Goal: Task Accomplishment & Management: Use online tool/utility

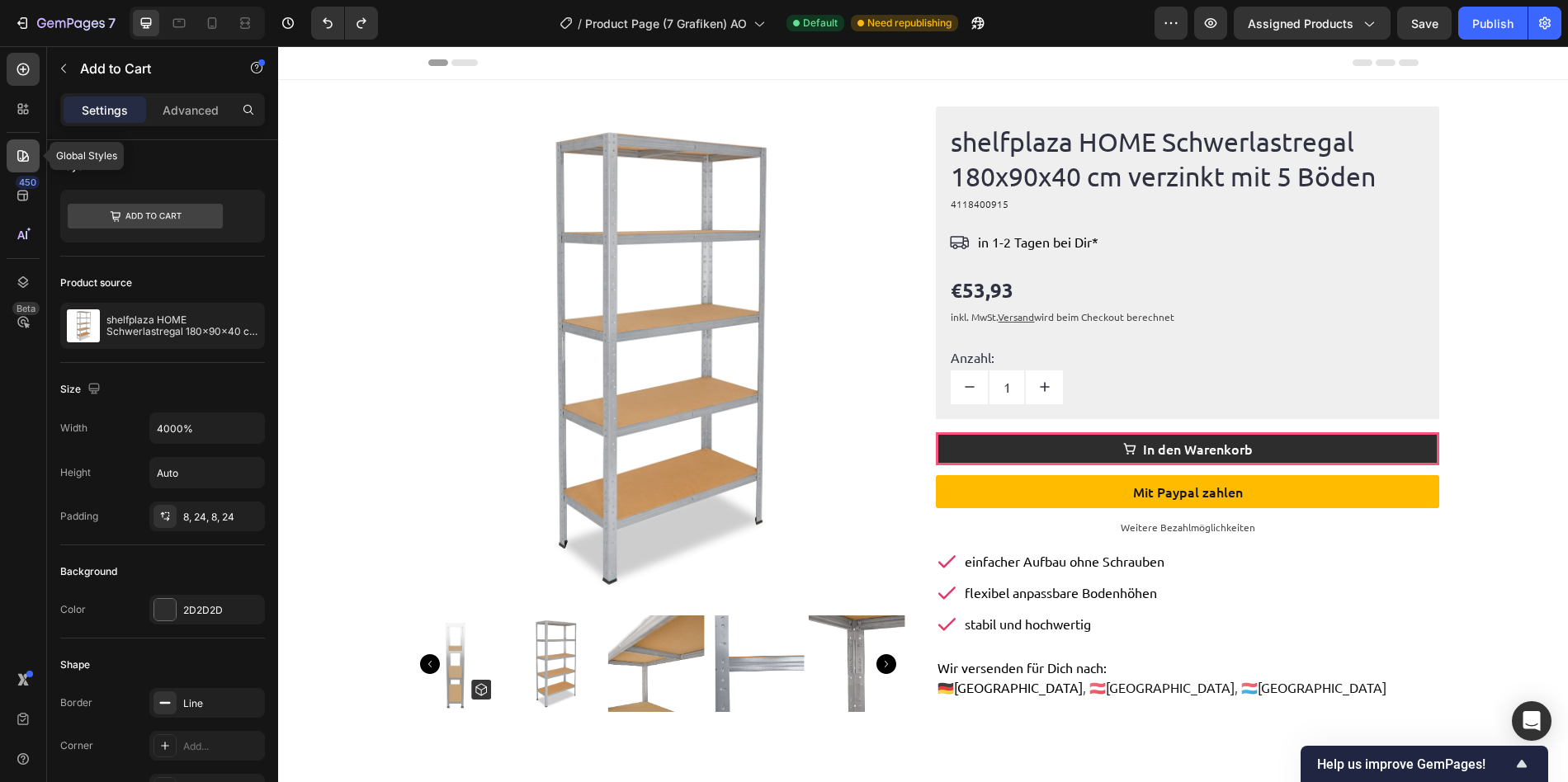
scroll to position [100, 0]
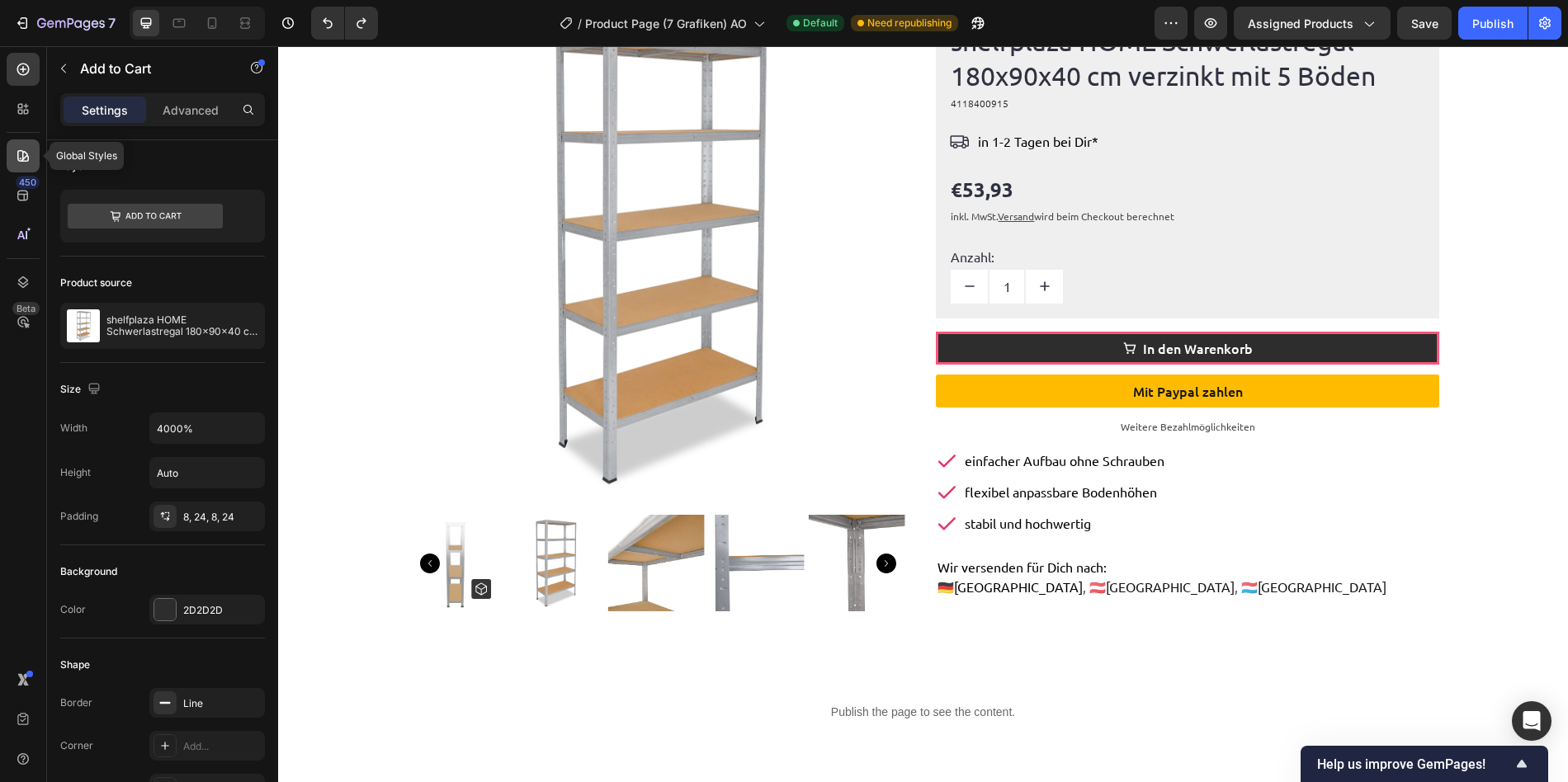
click at [23, 151] on icon at bounding box center [23, 156] width 12 height 12
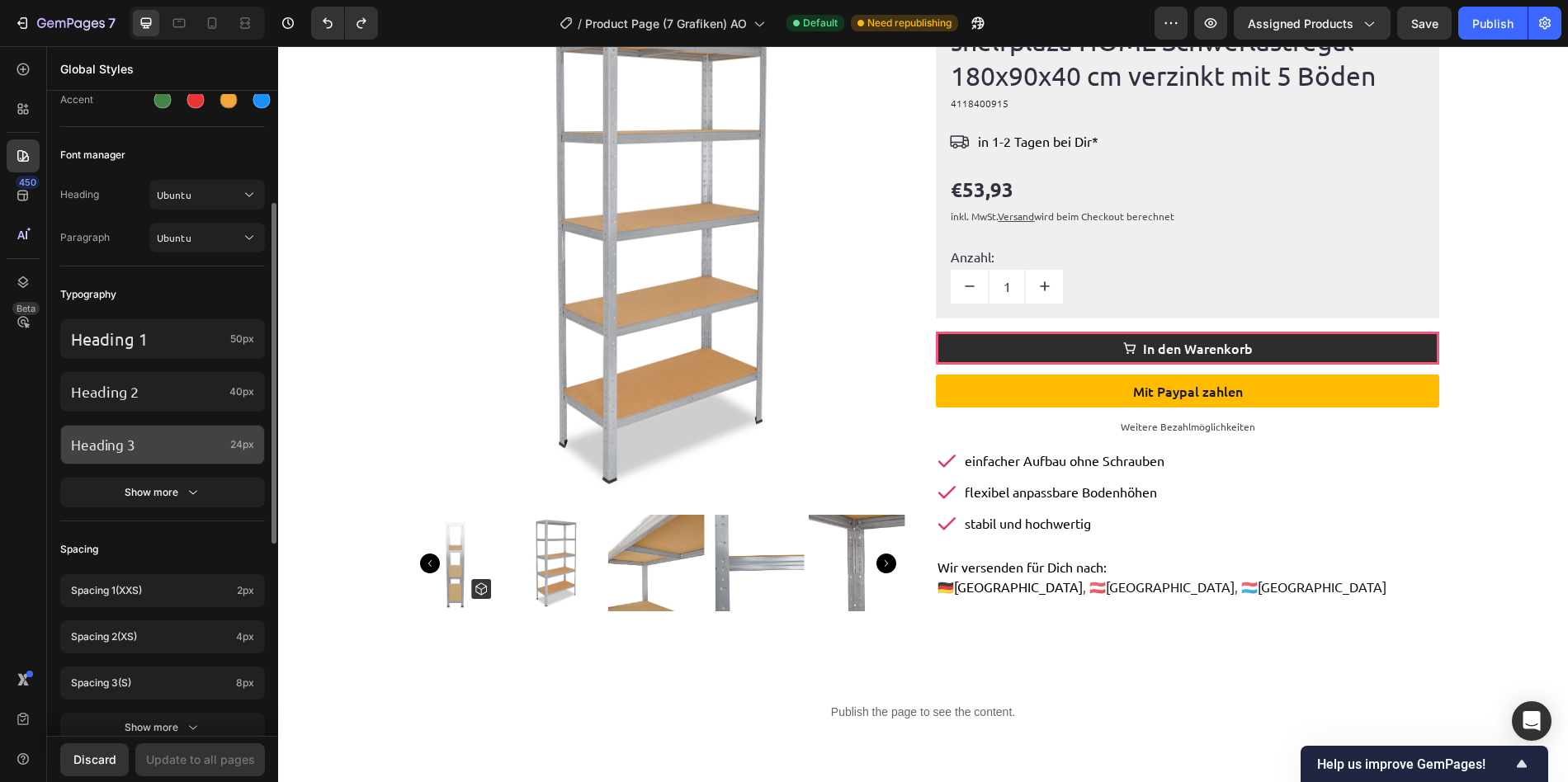
scroll to position [353, 0]
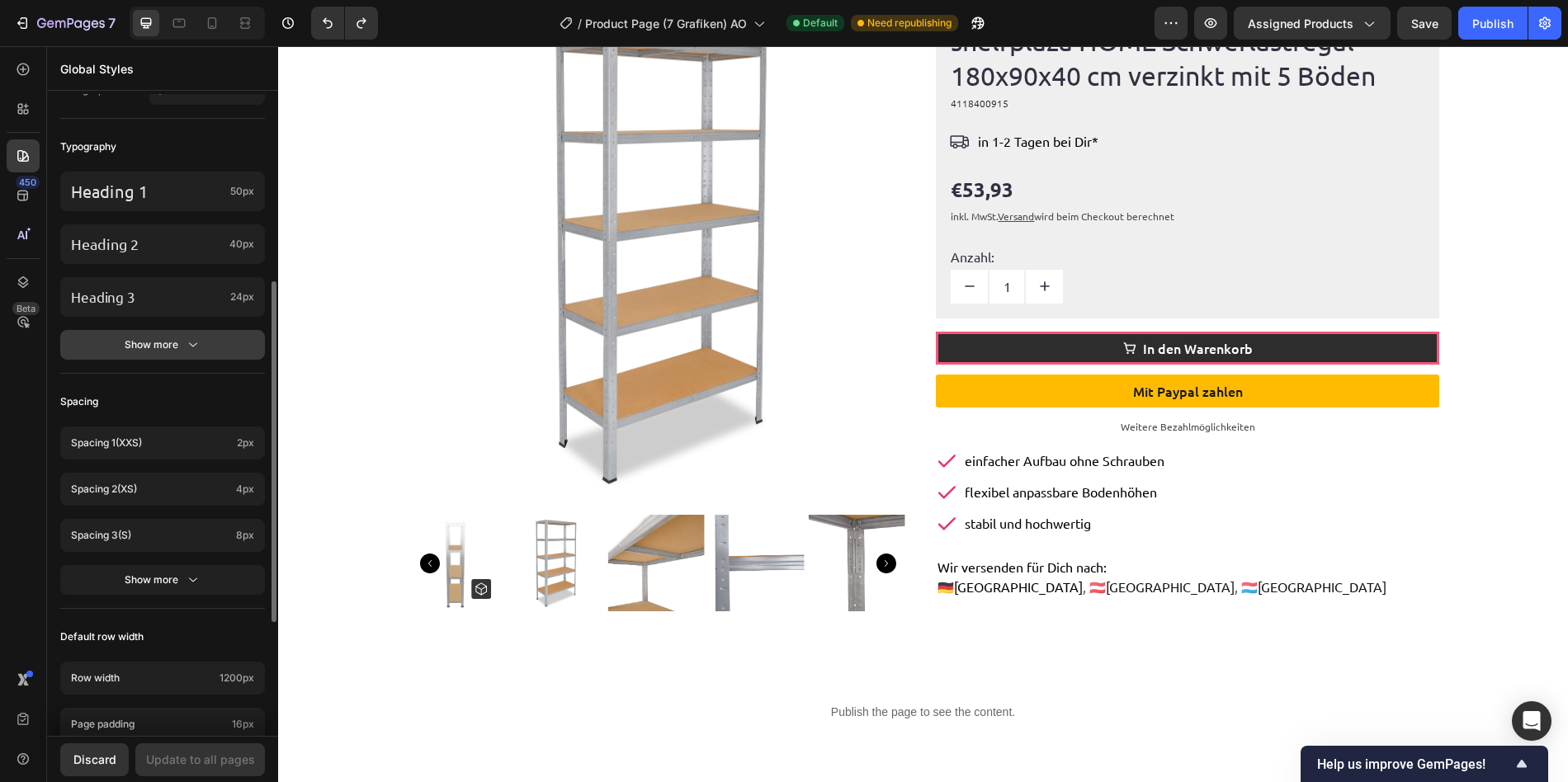
click at [181, 333] on button "Show more" at bounding box center [162, 344] width 205 height 29
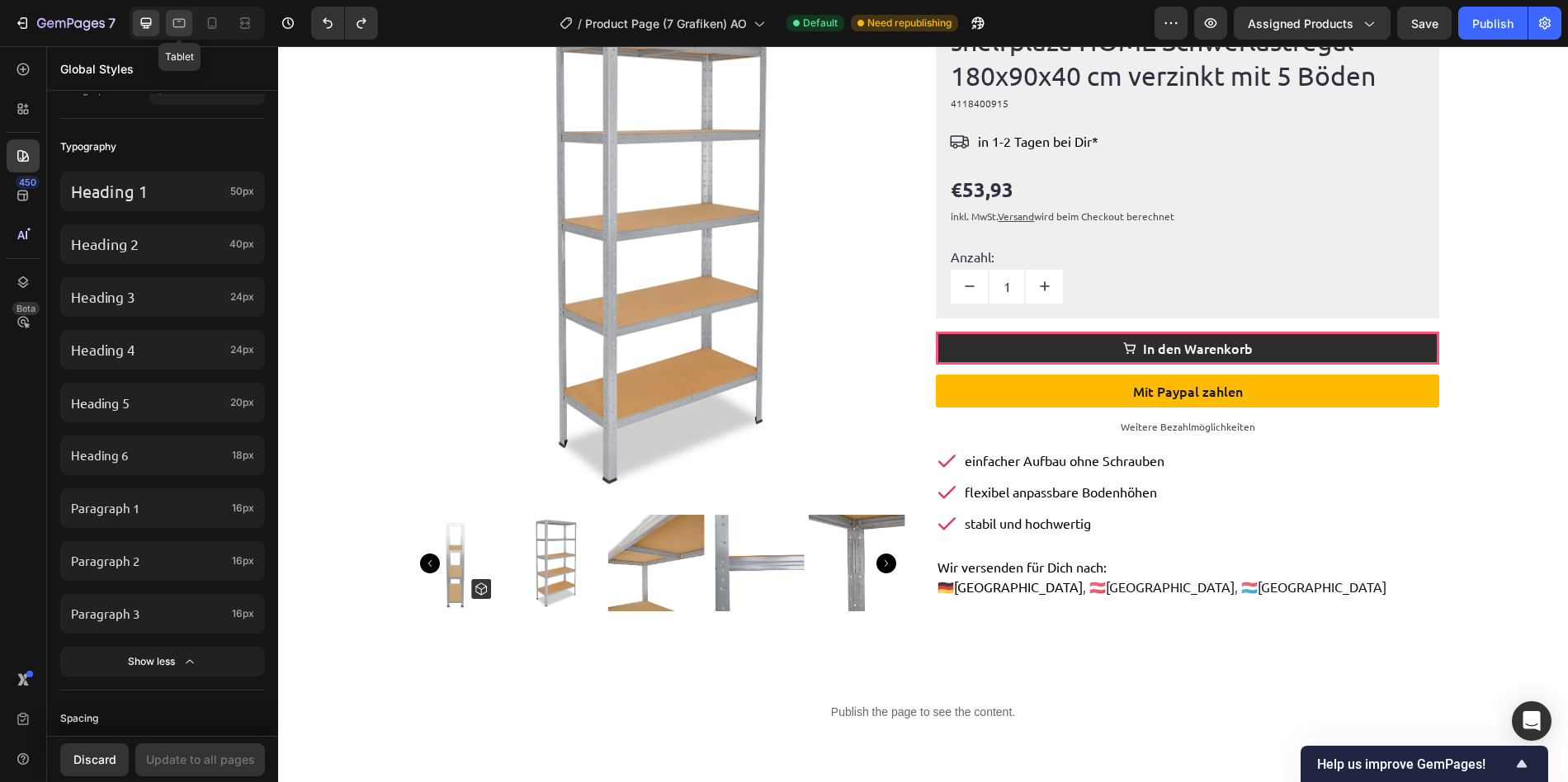
click at [178, 29] on icon at bounding box center [179, 23] width 17 height 17
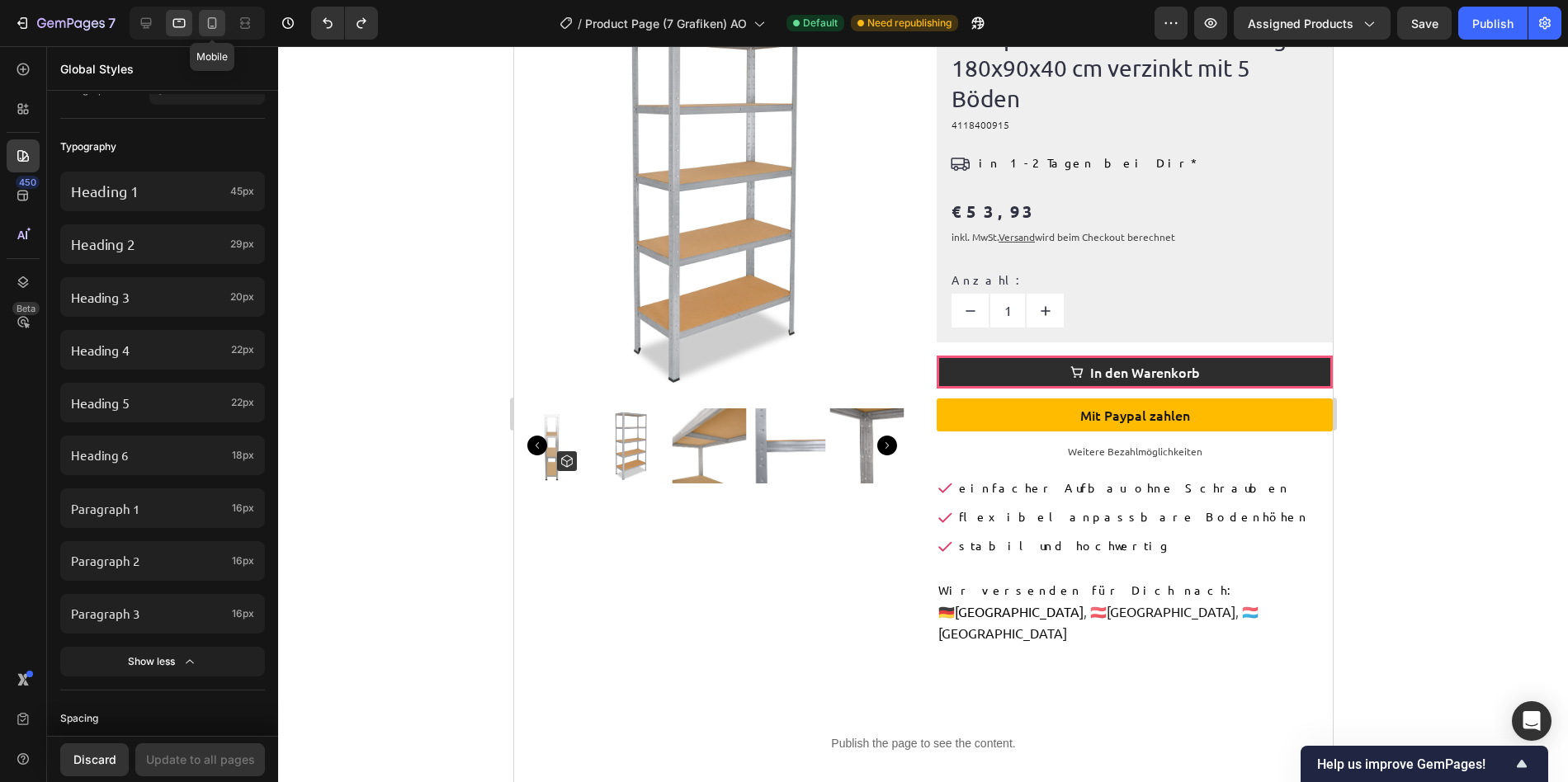
click at [211, 25] on icon at bounding box center [213, 23] width 17 height 17
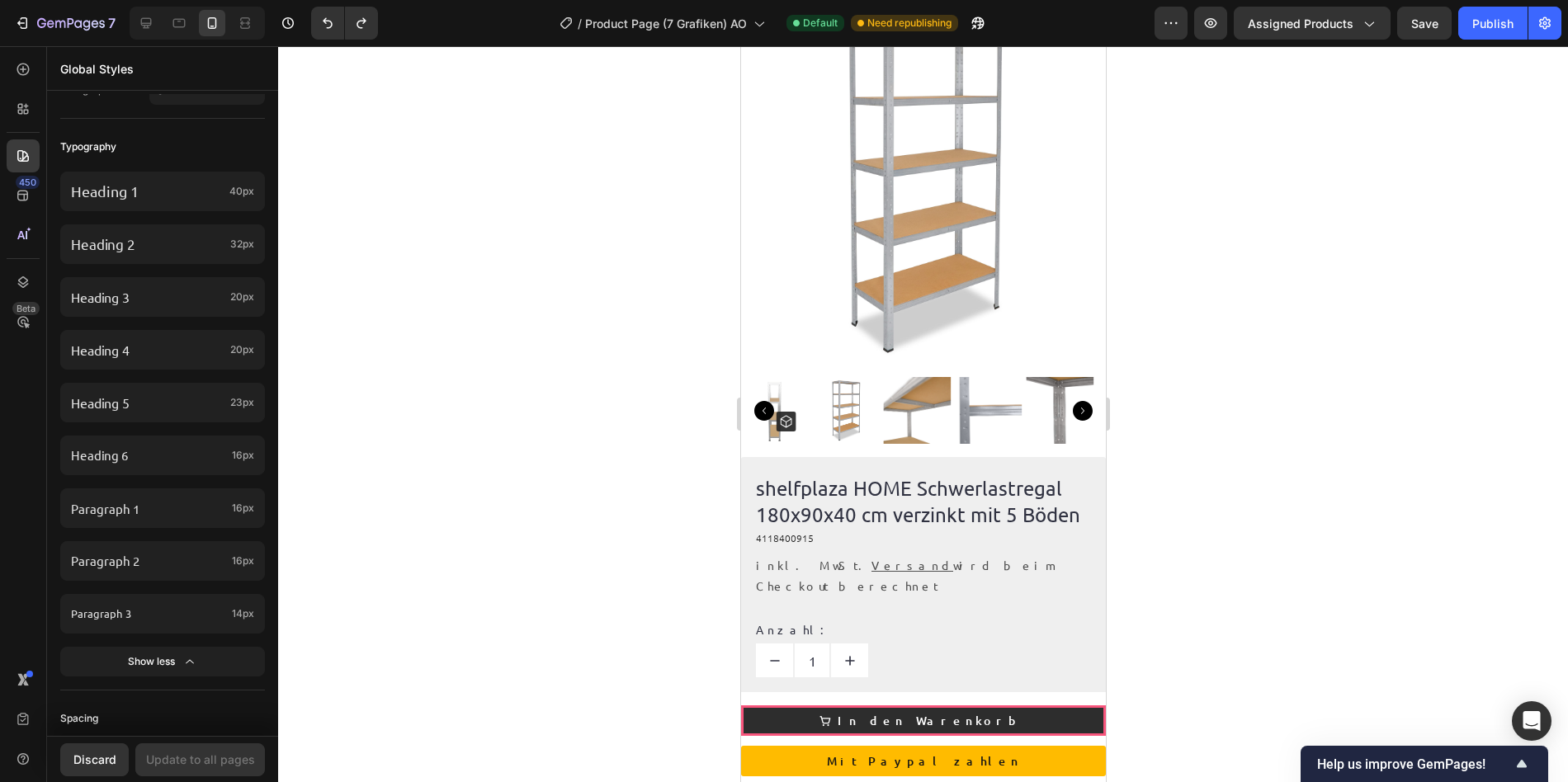
scroll to position [353, 0]
click at [48, 18] on icon "button" at bounding box center [70, 24] width 68 height 14
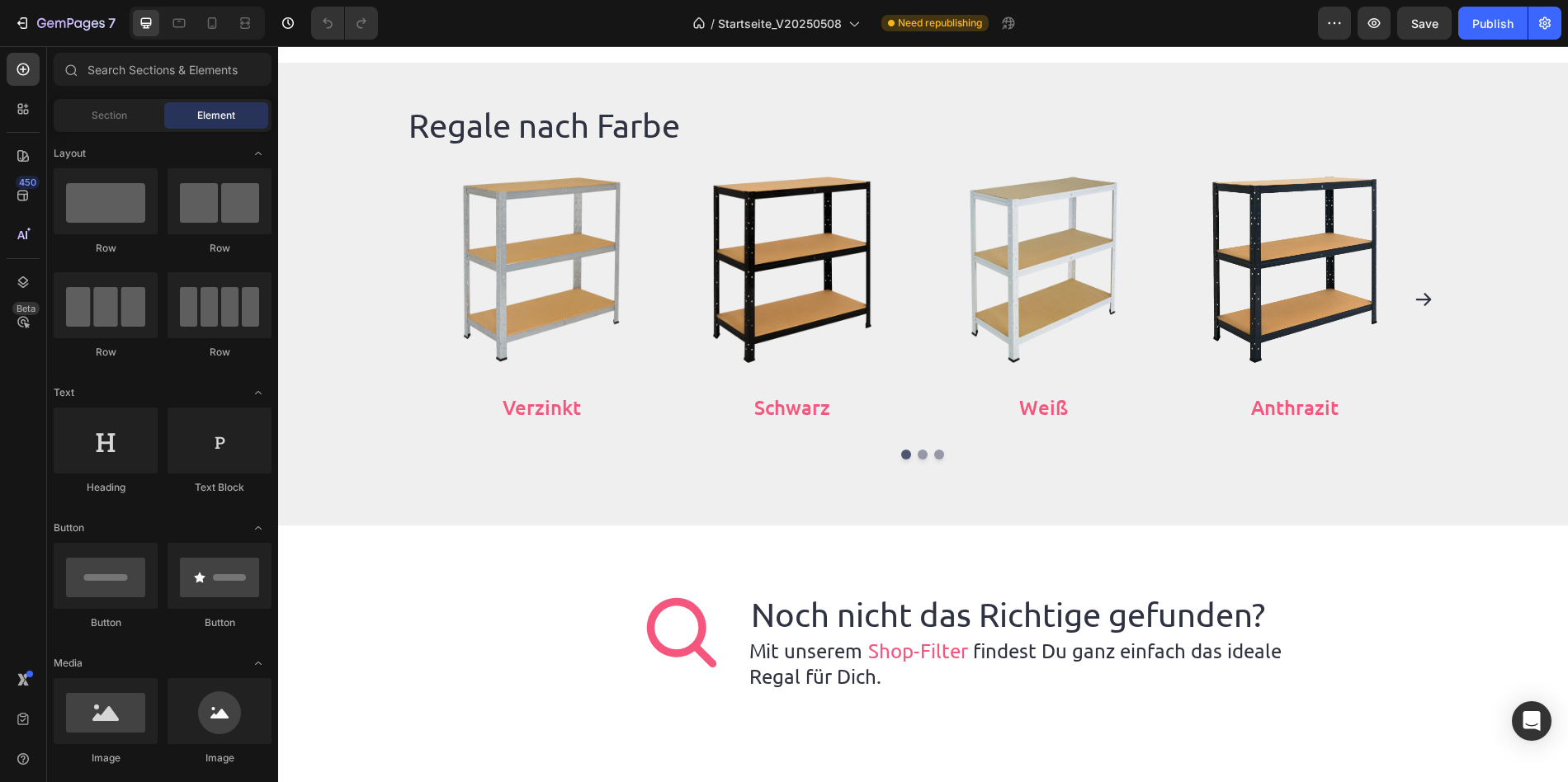
scroll to position [3872, 0]
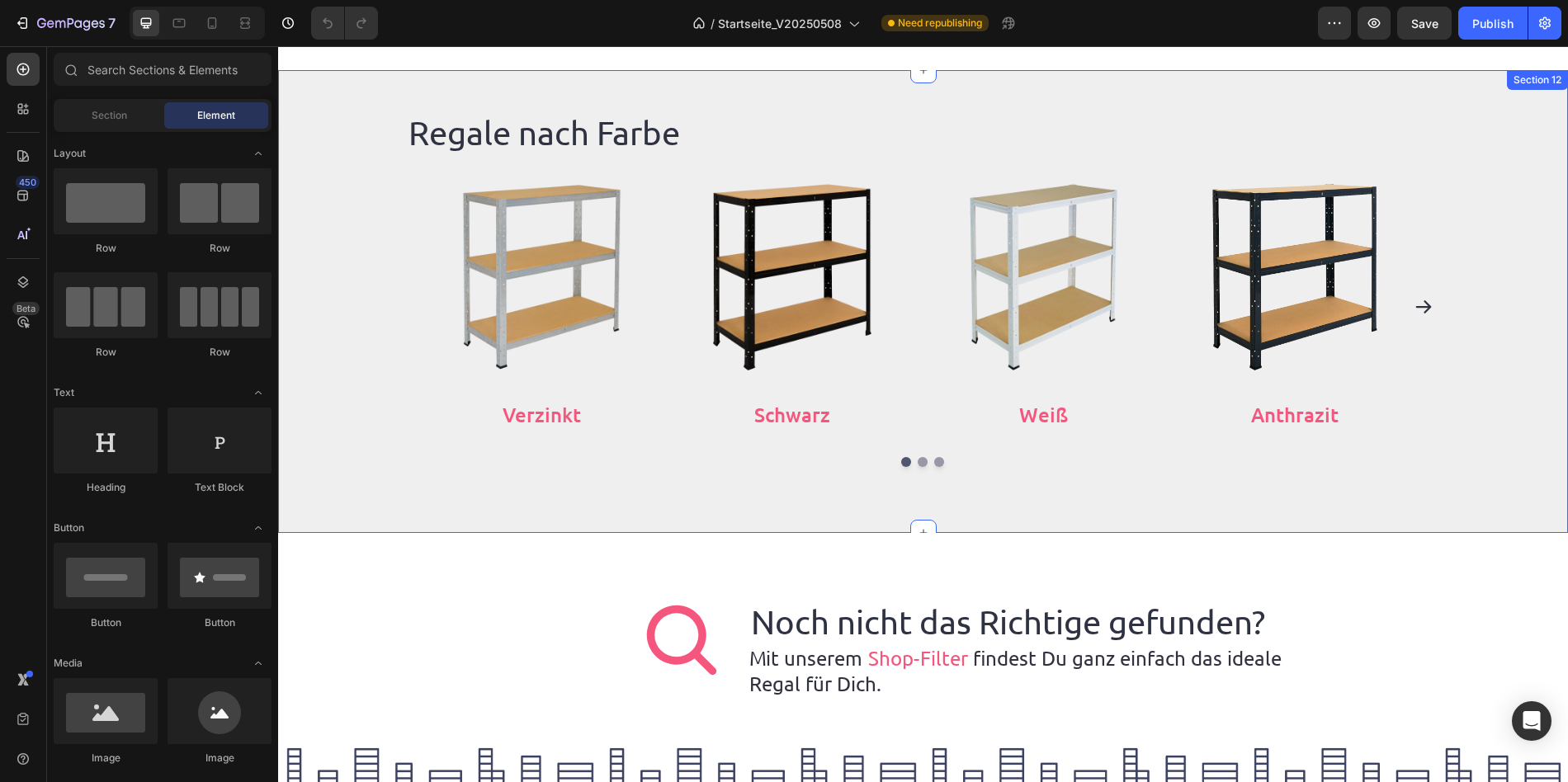
click at [382, 385] on div "Regale nach Farbe Heading Row Image Verzinkt Button Row Image Schwarz Button Ro…" at bounding box center [922, 288] width 1289 height 357
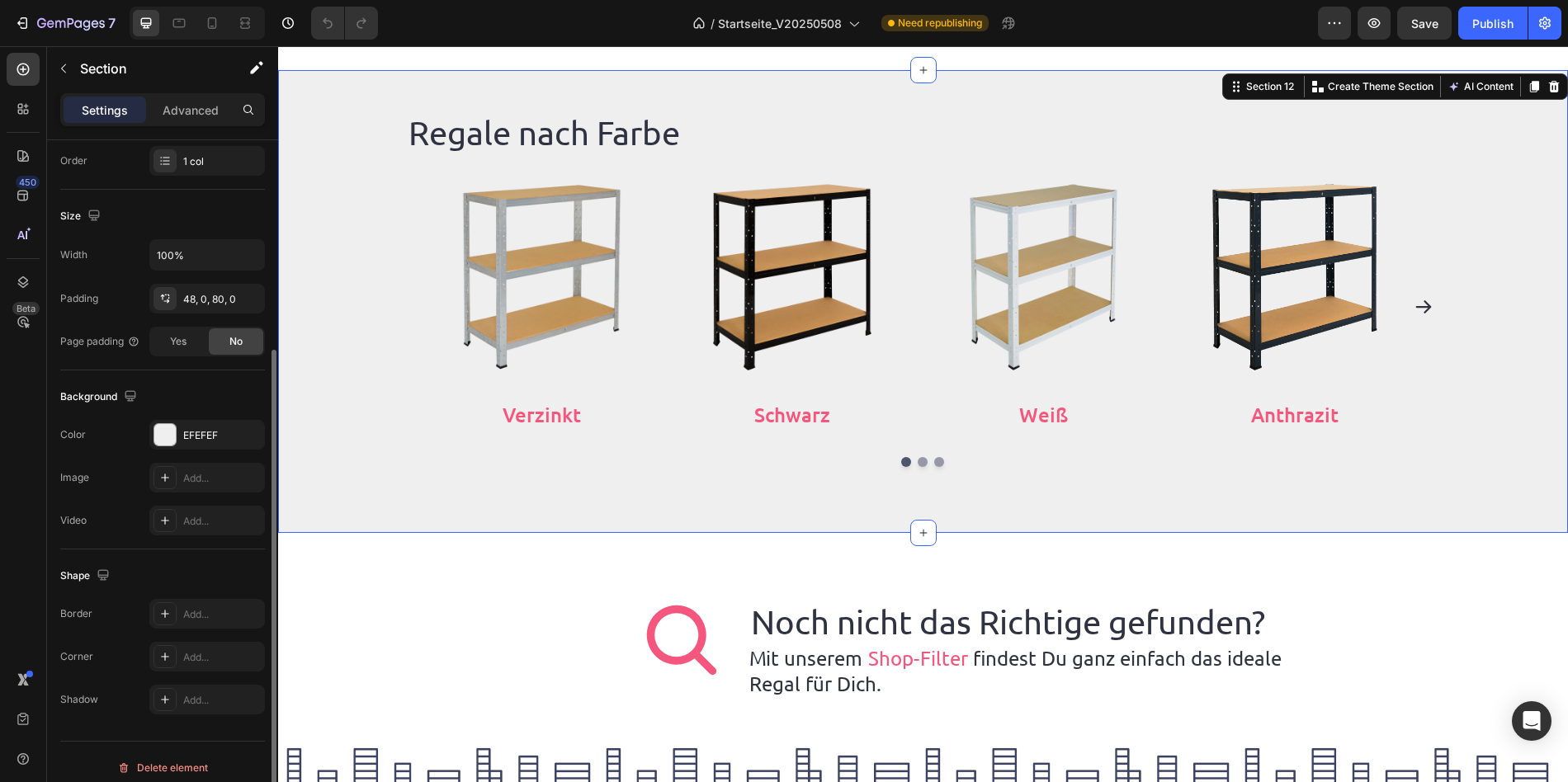
scroll to position [318, 0]
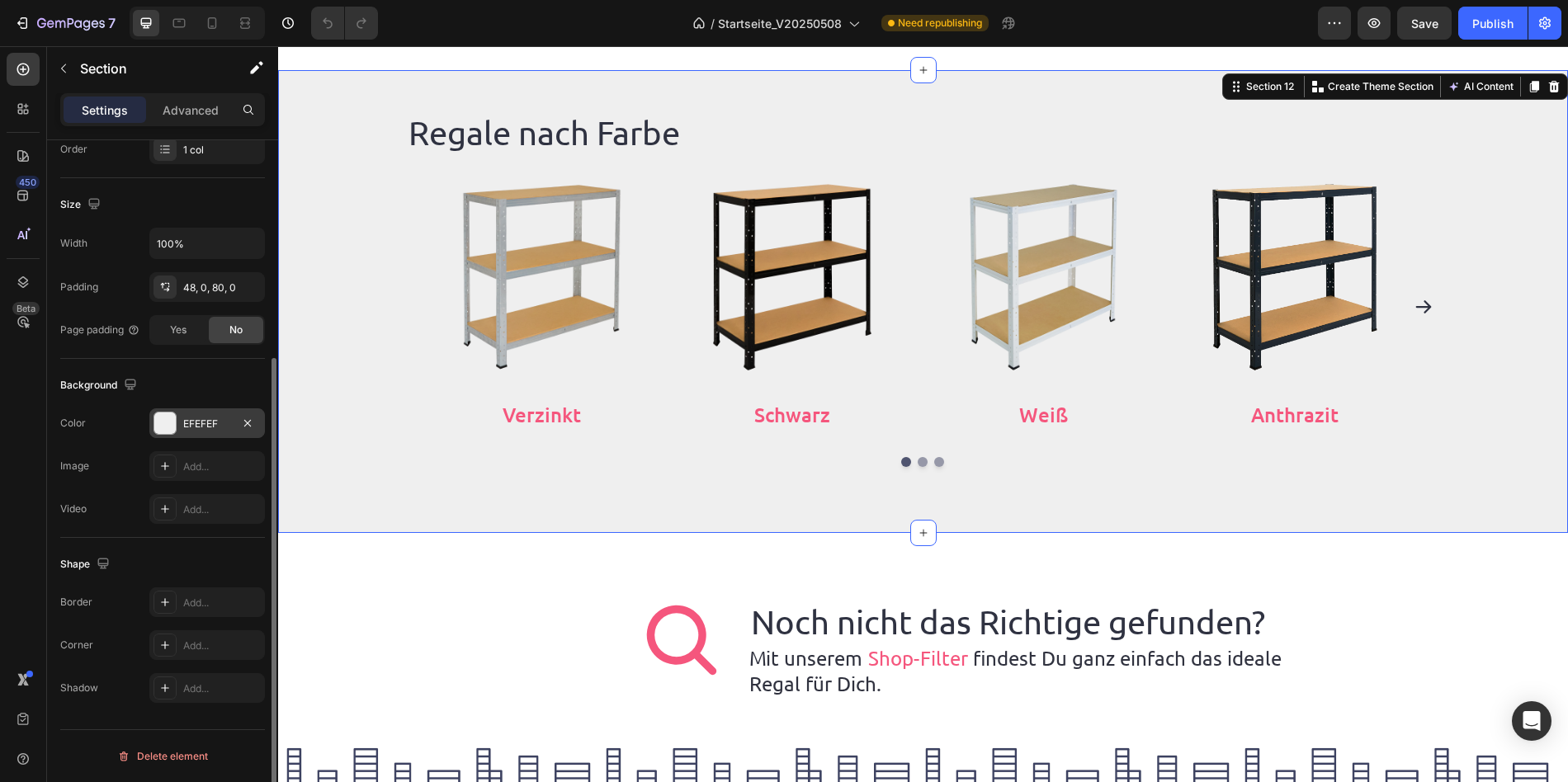
click at [196, 421] on div "EFEFEF" at bounding box center [207, 424] width 48 height 15
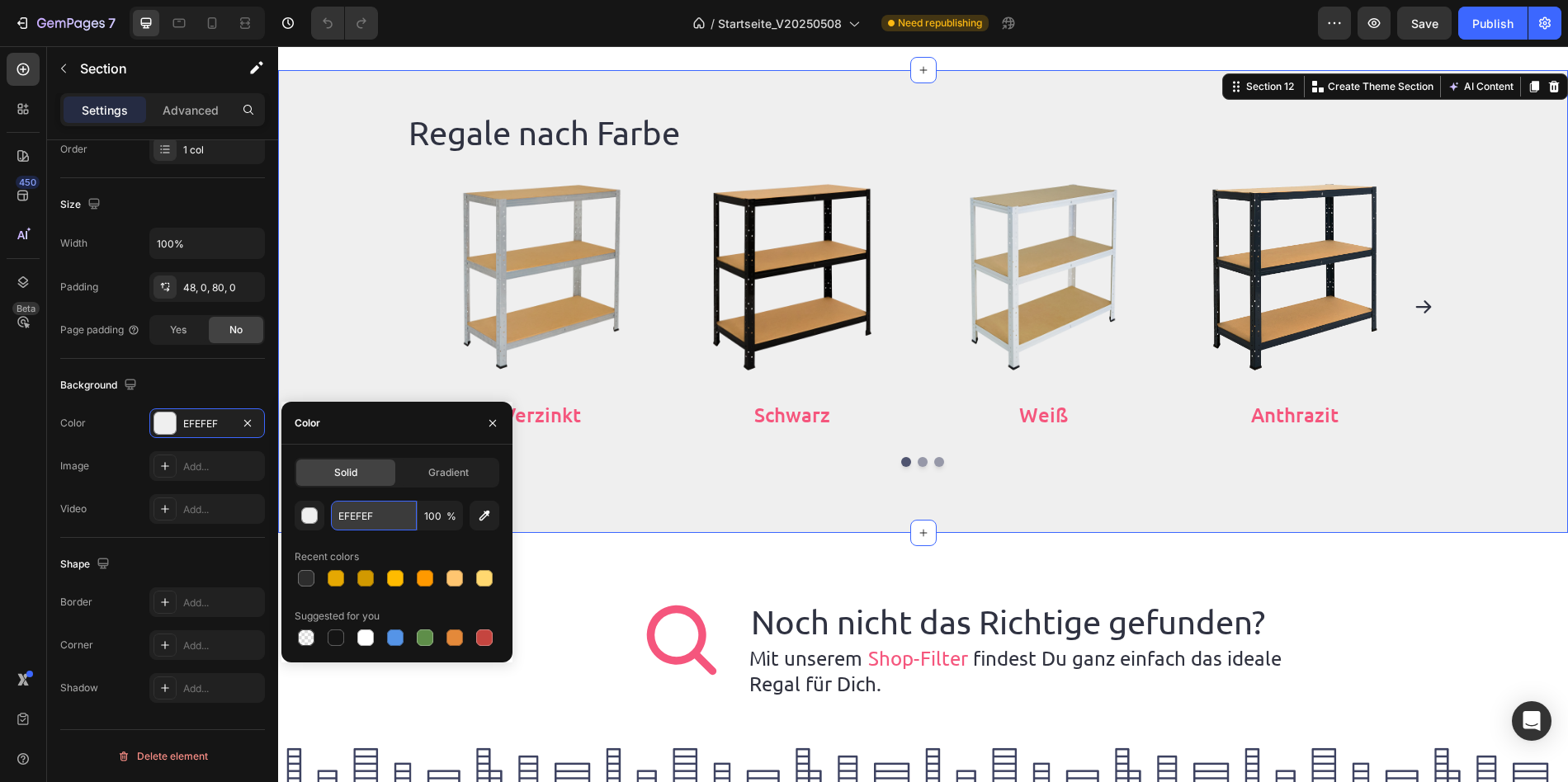
click at [362, 521] on input "EFEFEF" at bounding box center [373, 515] width 86 height 29
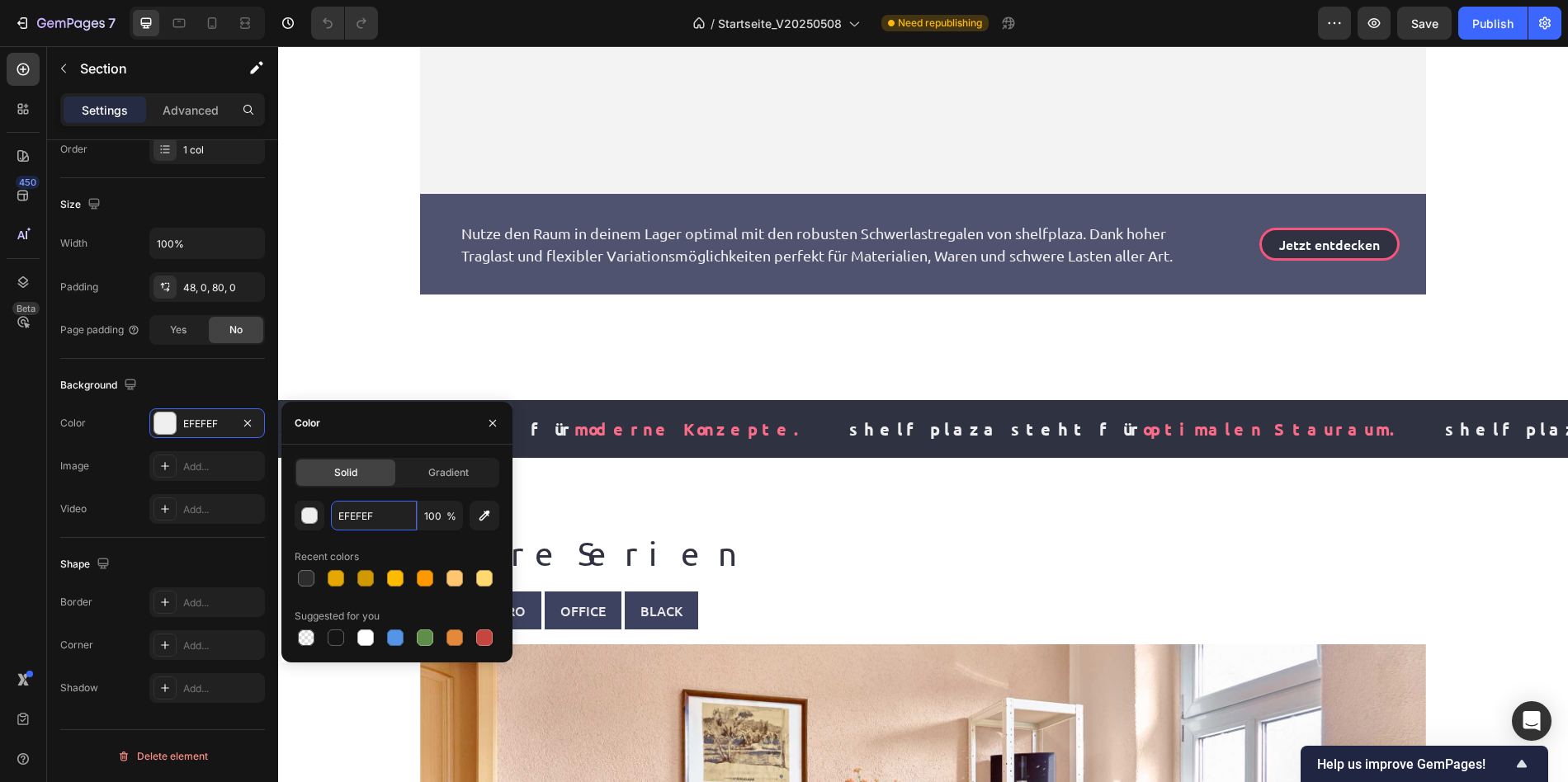
scroll to position [2615, 0]
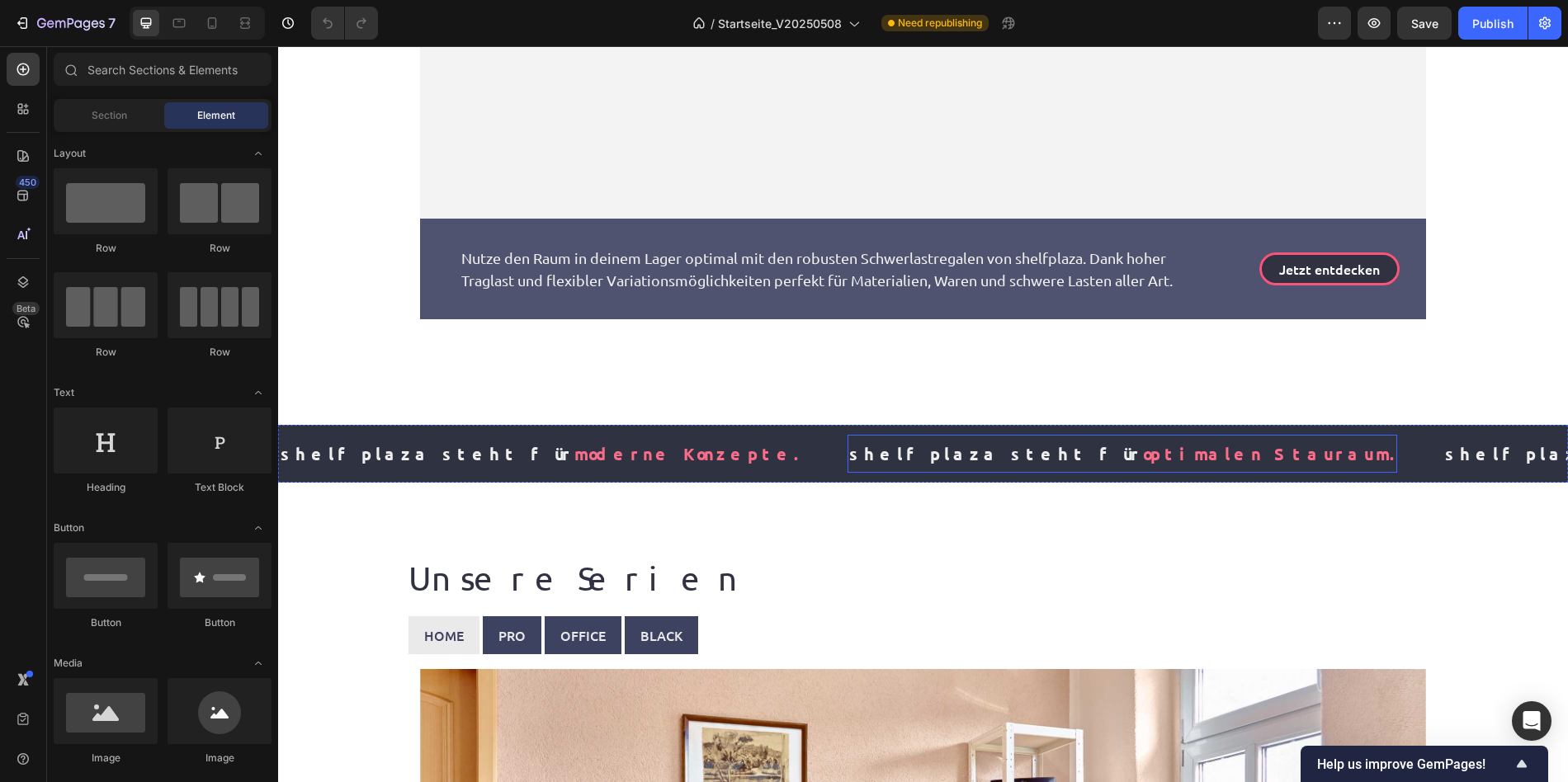
drag, startPoint x: 698, startPoint y: 371, endPoint x: 581, endPoint y: 473, distance: 155.2
click at [606, 451] on div "shelfplaza steht für moderne Konzepte. Text" at bounding box center [562, 453] width 568 height 38
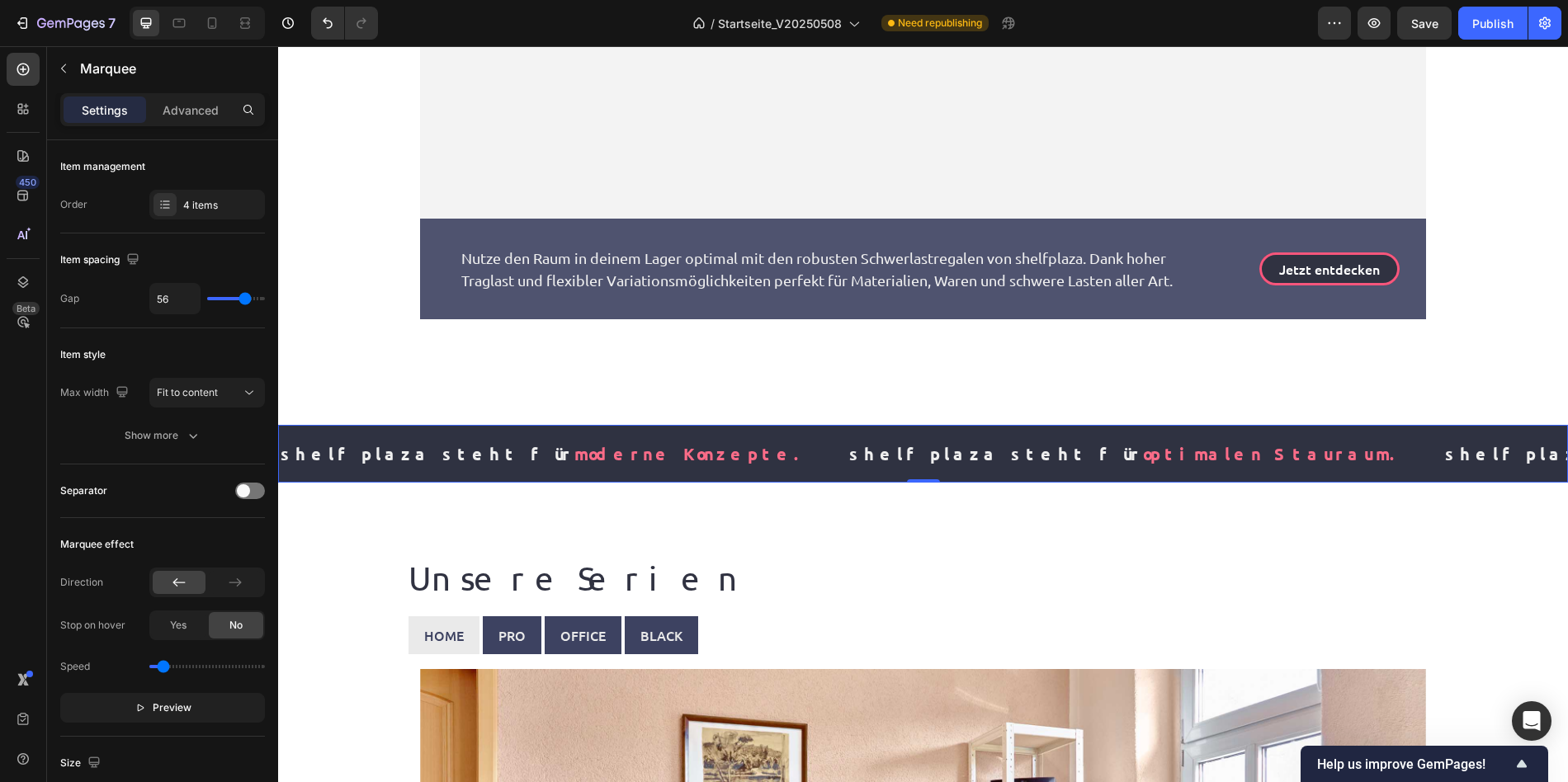
click at [611, 445] on div "shelfplaza steht für moderne Konzepte. Text" at bounding box center [562, 453] width 568 height 38
click at [629, 436] on div "shelfplaza steht für moderne Konzepte. Text" at bounding box center [562, 453] width 568 height 38
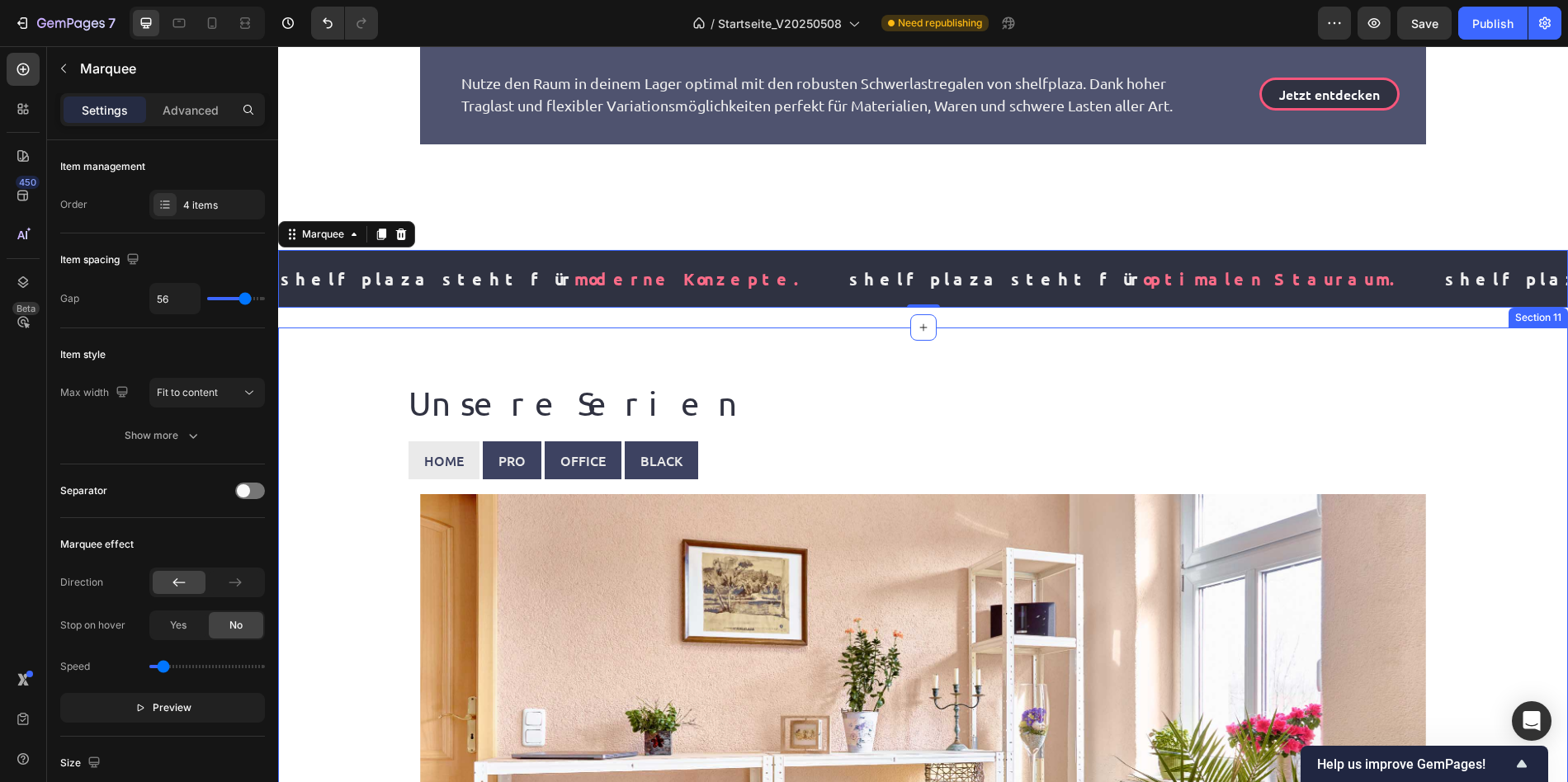
scroll to position [2791, 0]
click at [602, 282] on div "shelfplaza steht für moderne Konzepte. Text" at bounding box center [562, 278] width 568 height 38
click at [621, 299] on div "shelfplaza steht für moderne Konzepte. Text shelfplaza steht für optimalen Stau…" at bounding box center [922, 278] width 1289 height 58
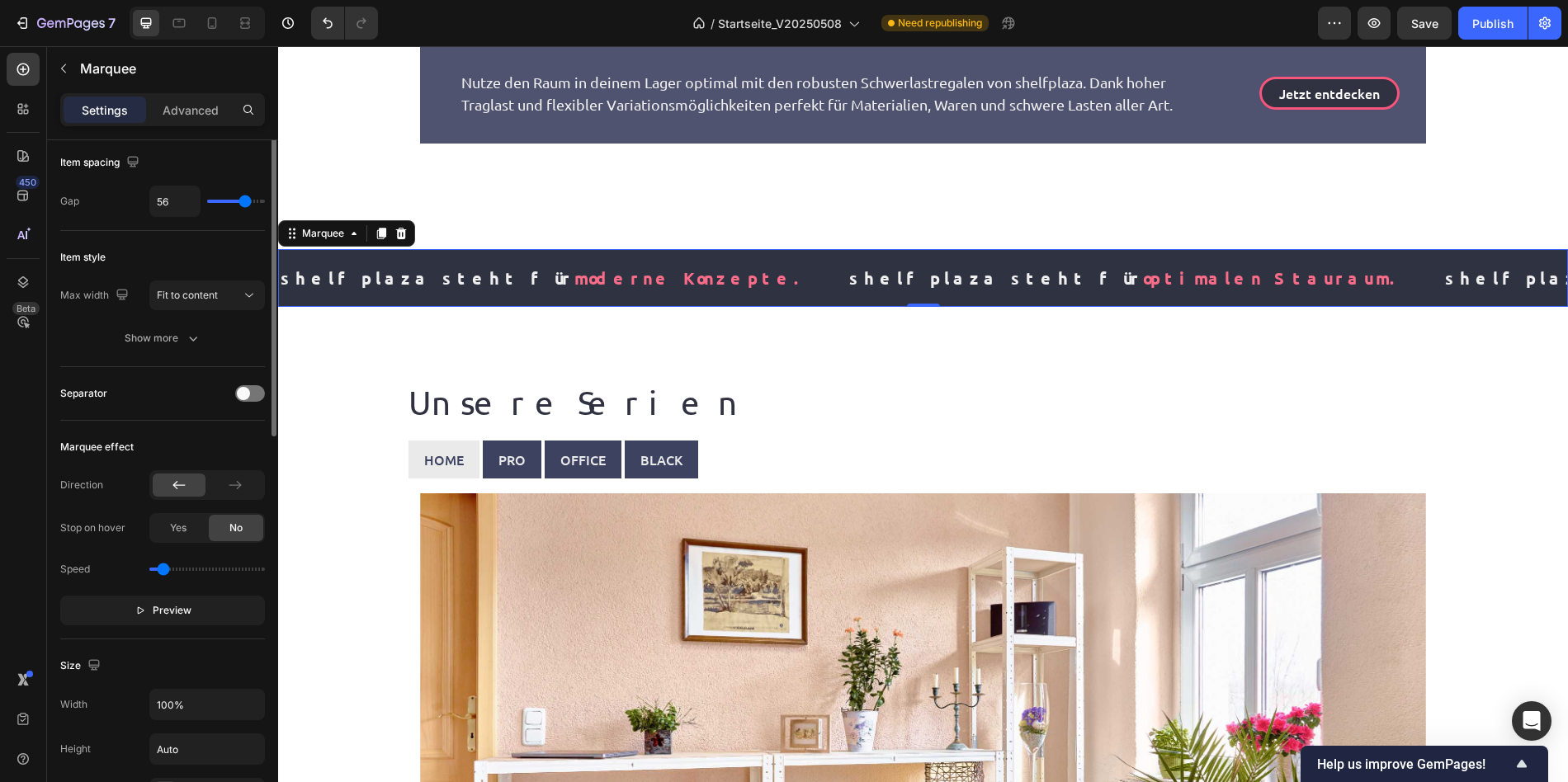
scroll to position [531, 0]
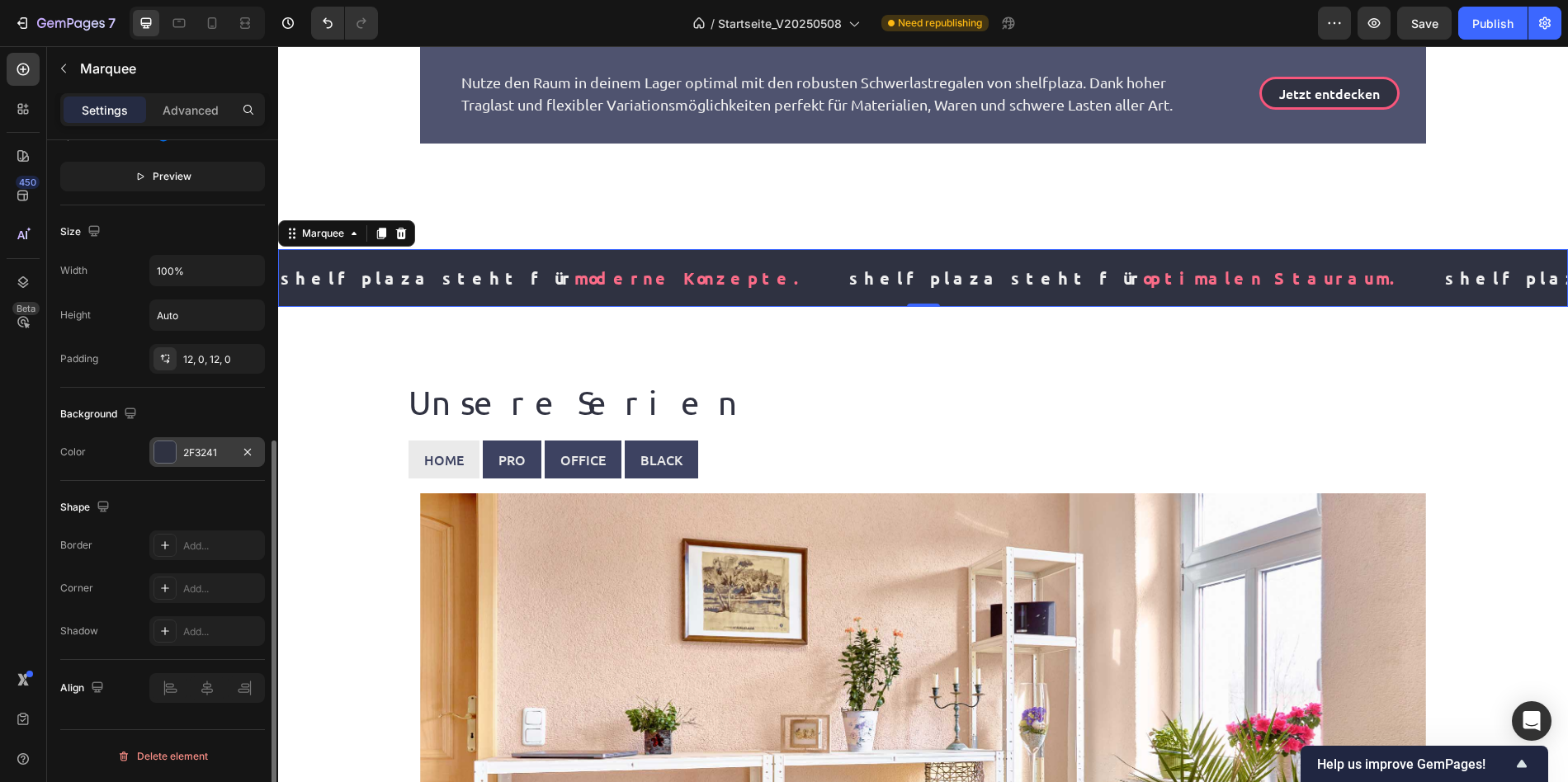
click at [186, 447] on div "2F3241" at bounding box center [207, 452] width 48 height 15
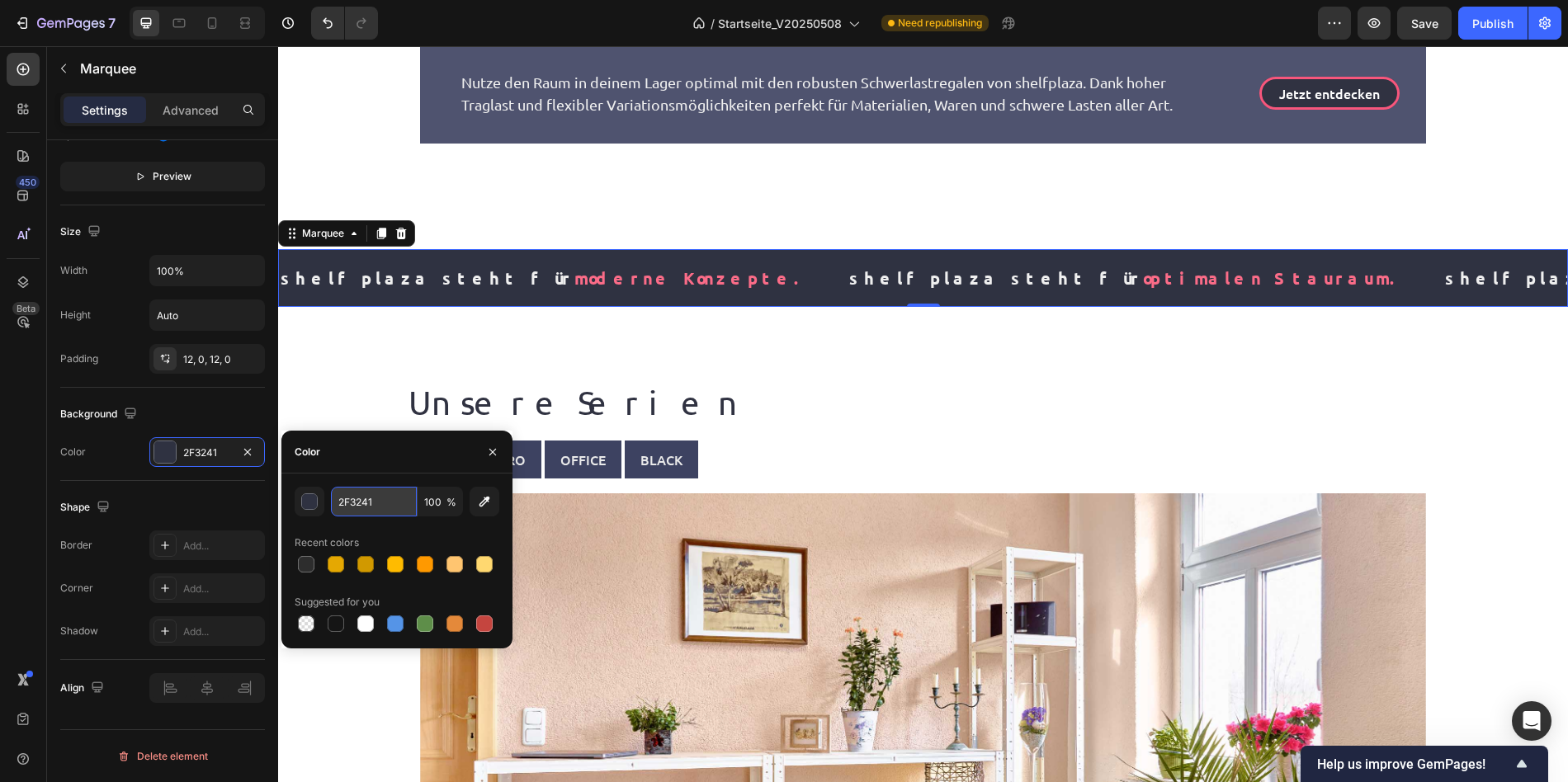
click at [383, 503] on input "2F3241" at bounding box center [373, 501] width 86 height 29
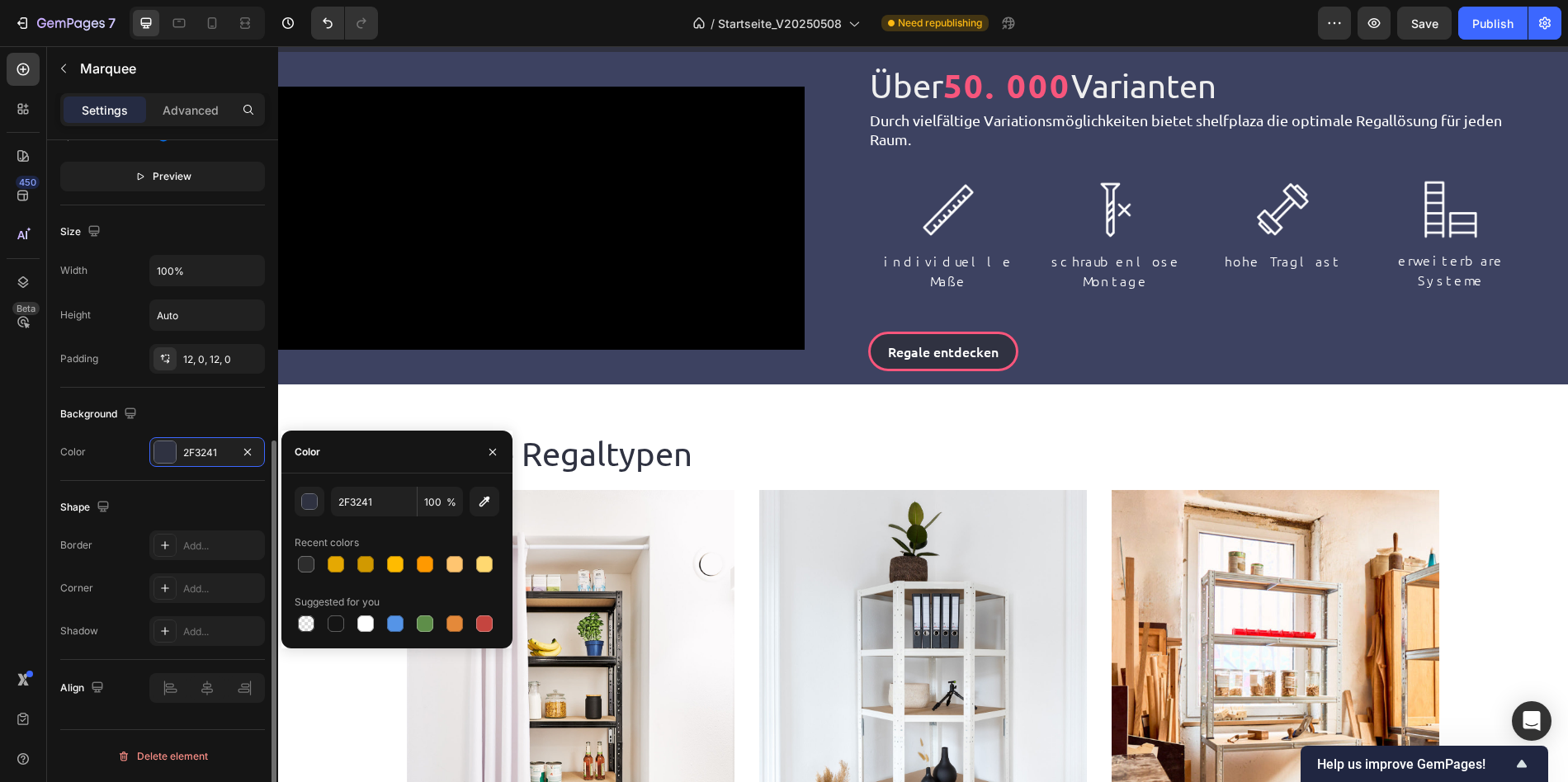
scroll to position [1096, 0]
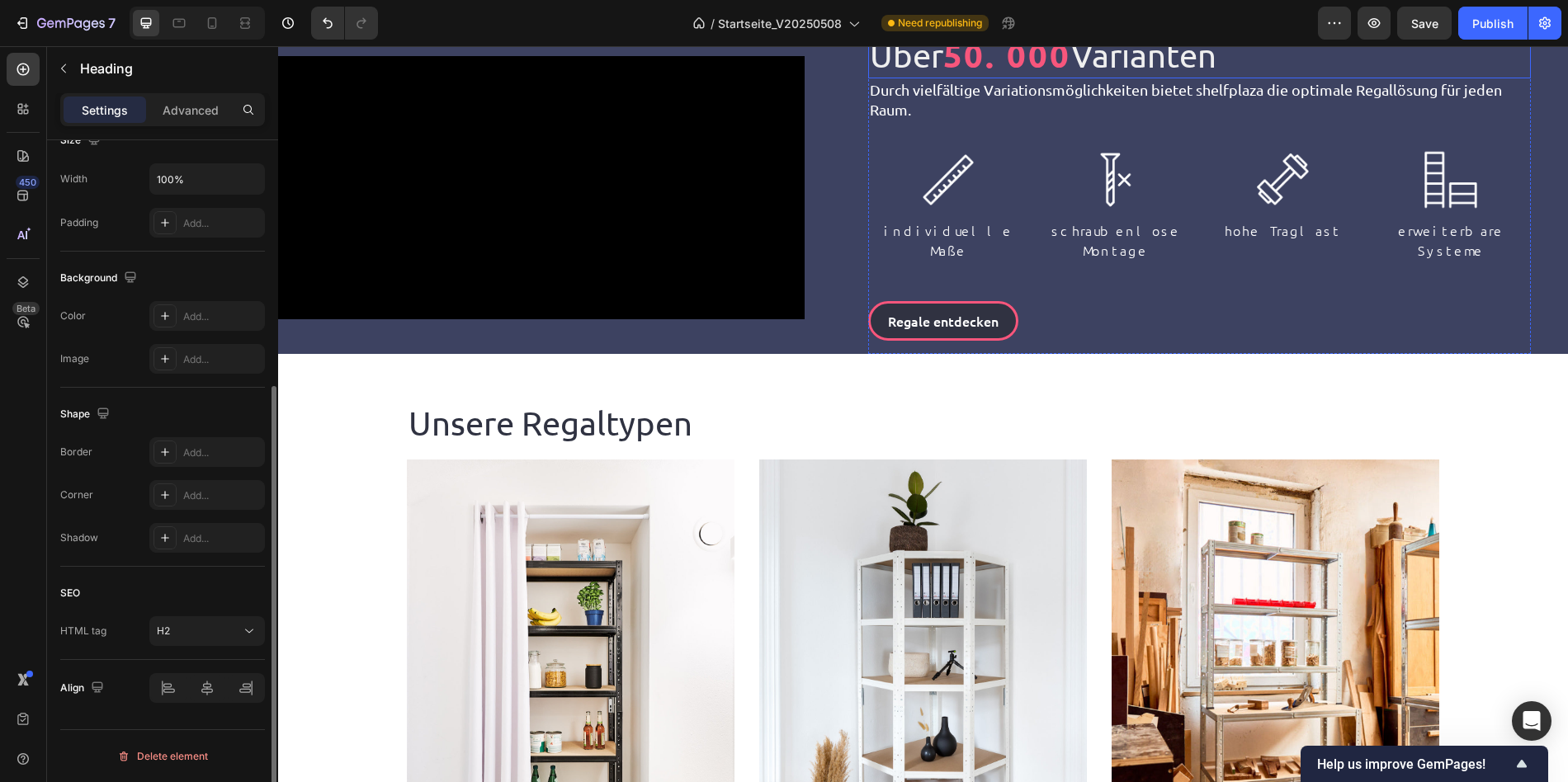
click at [1027, 76] on strong "50.000" at bounding box center [1007, 54] width 128 height 43
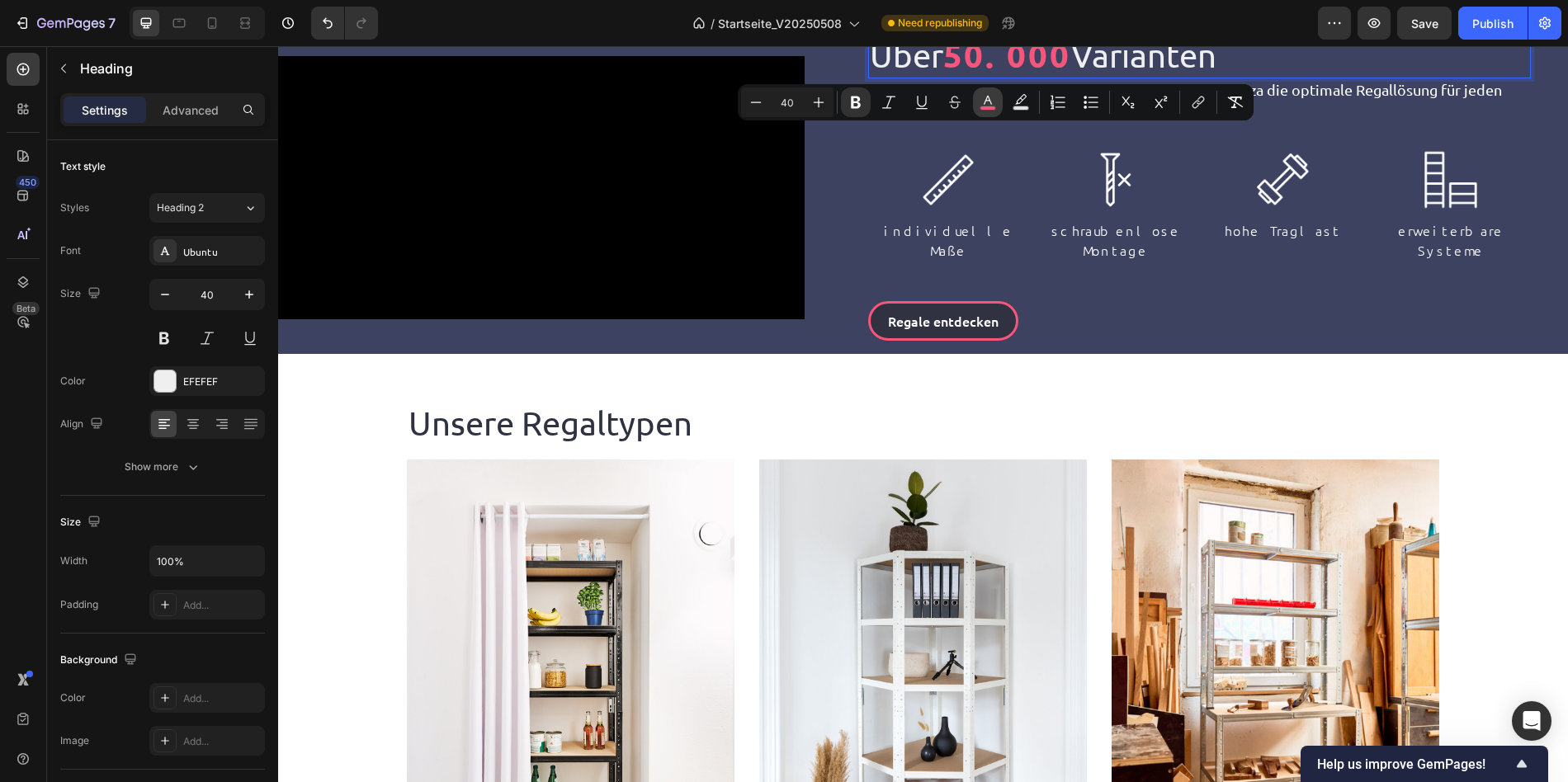
click at [986, 107] on rect "Editor contextual toolbar" at bounding box center [987, 108] width 16 height 4
type input "F7567C"
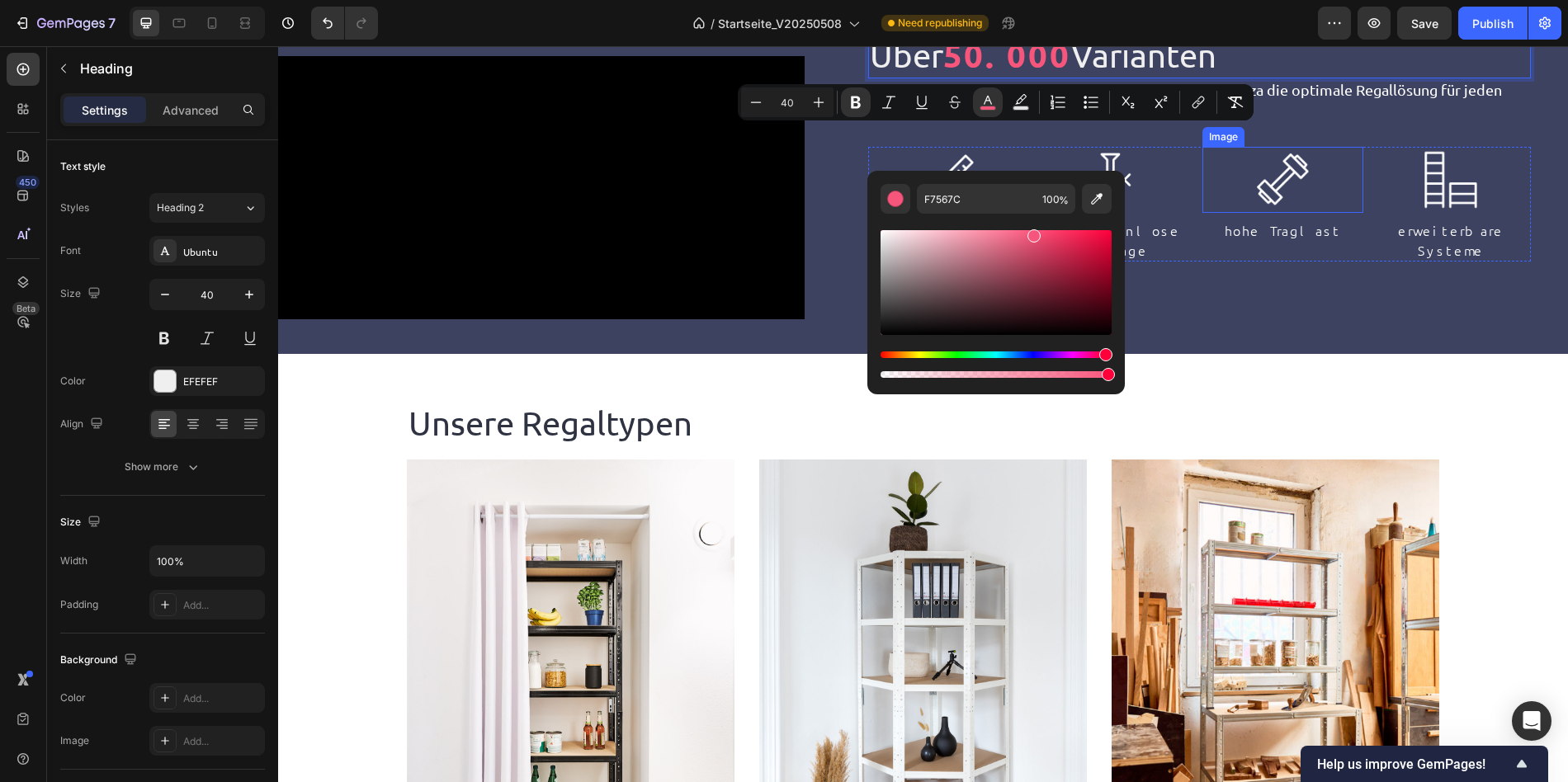
click at [1207, 212] on div at bounding box center [1283, 180] width 161 height 66
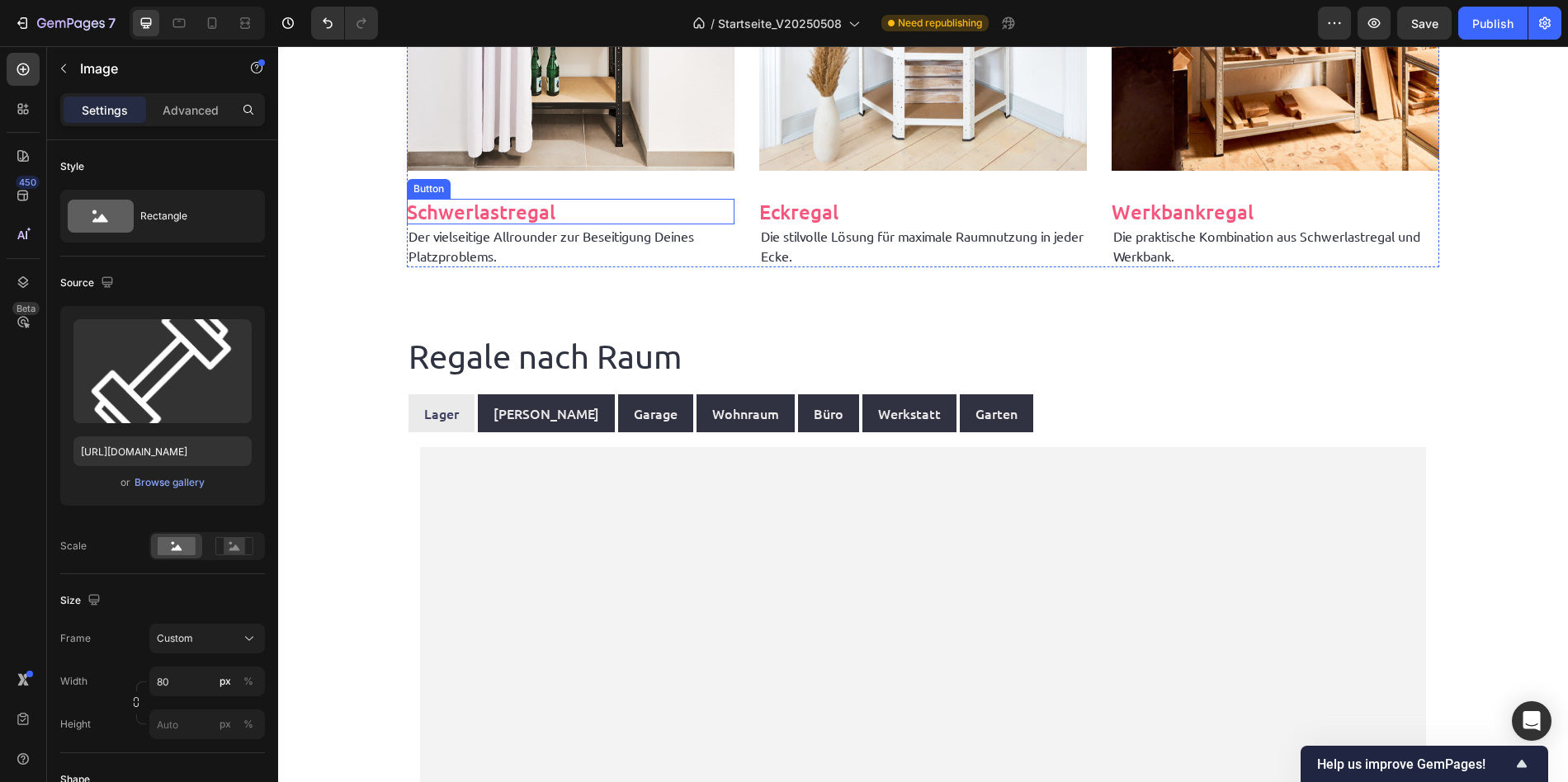
scroll to position [1919, 0]
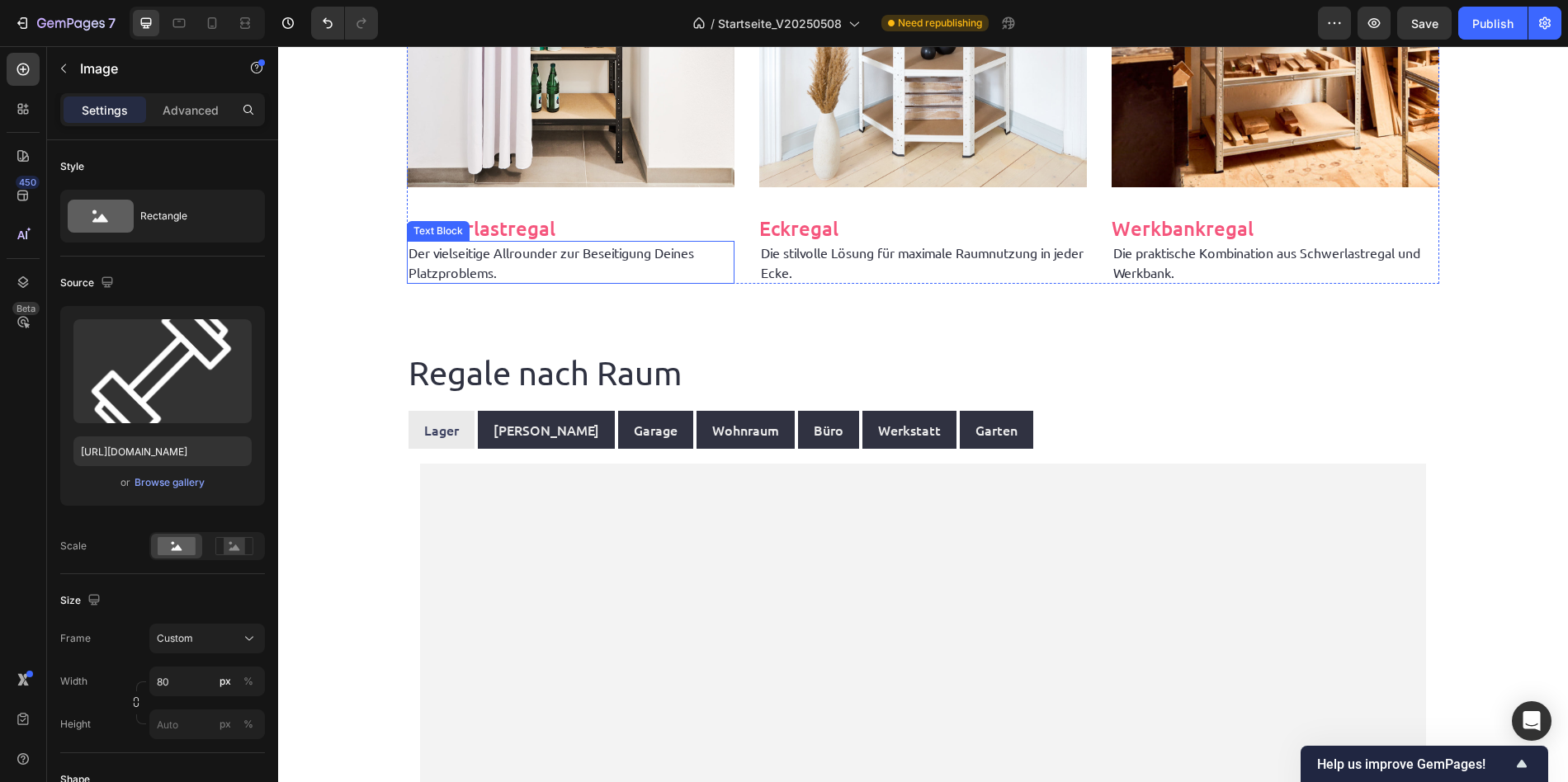
click at [455, 236] on div "Text Block" at bounding box center [438, 231] width 63 height 20
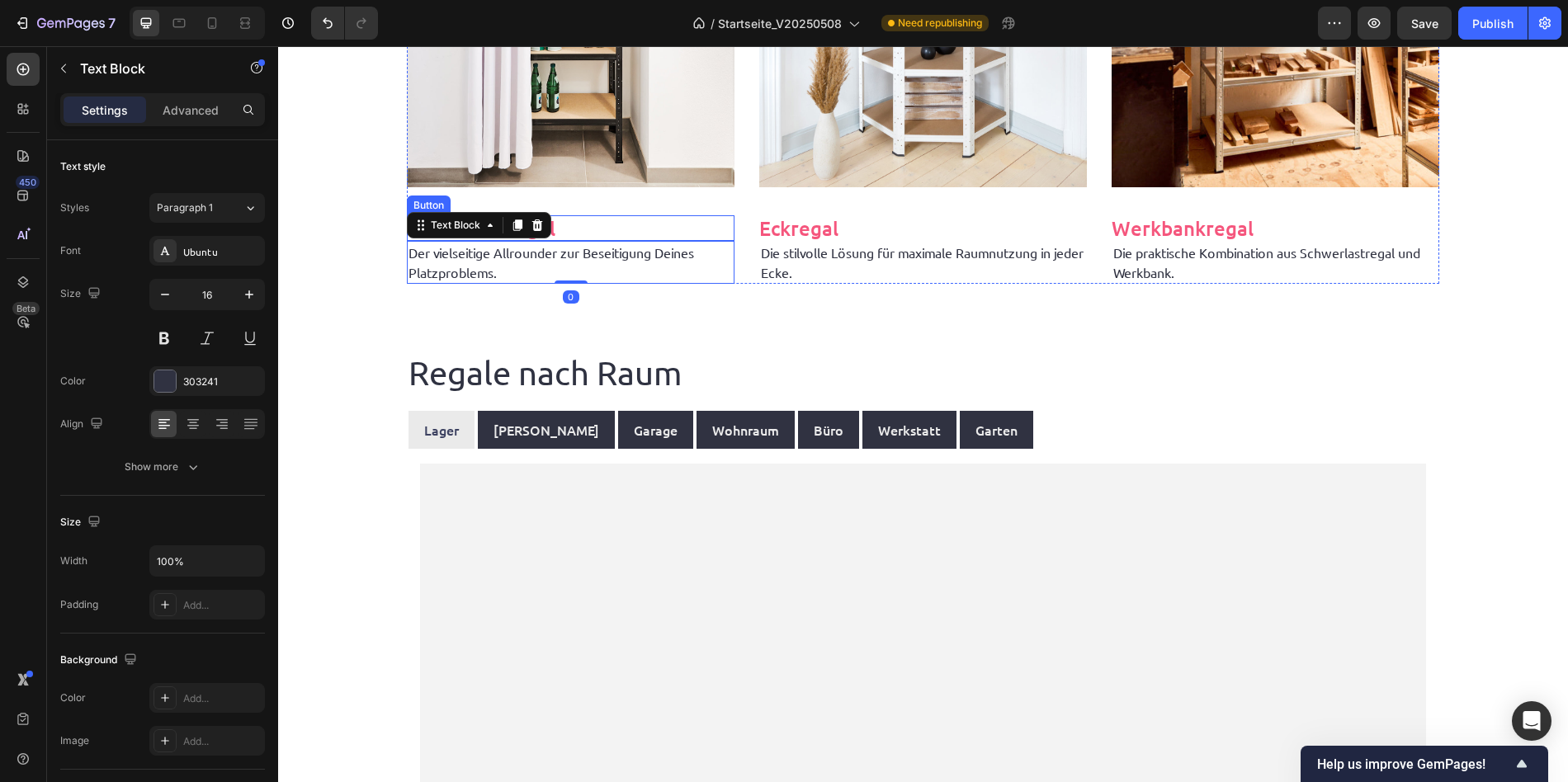
click at [658, 236] on div "Schwerlastregal Button" at bounding box center [570, 227] width 327 height 26
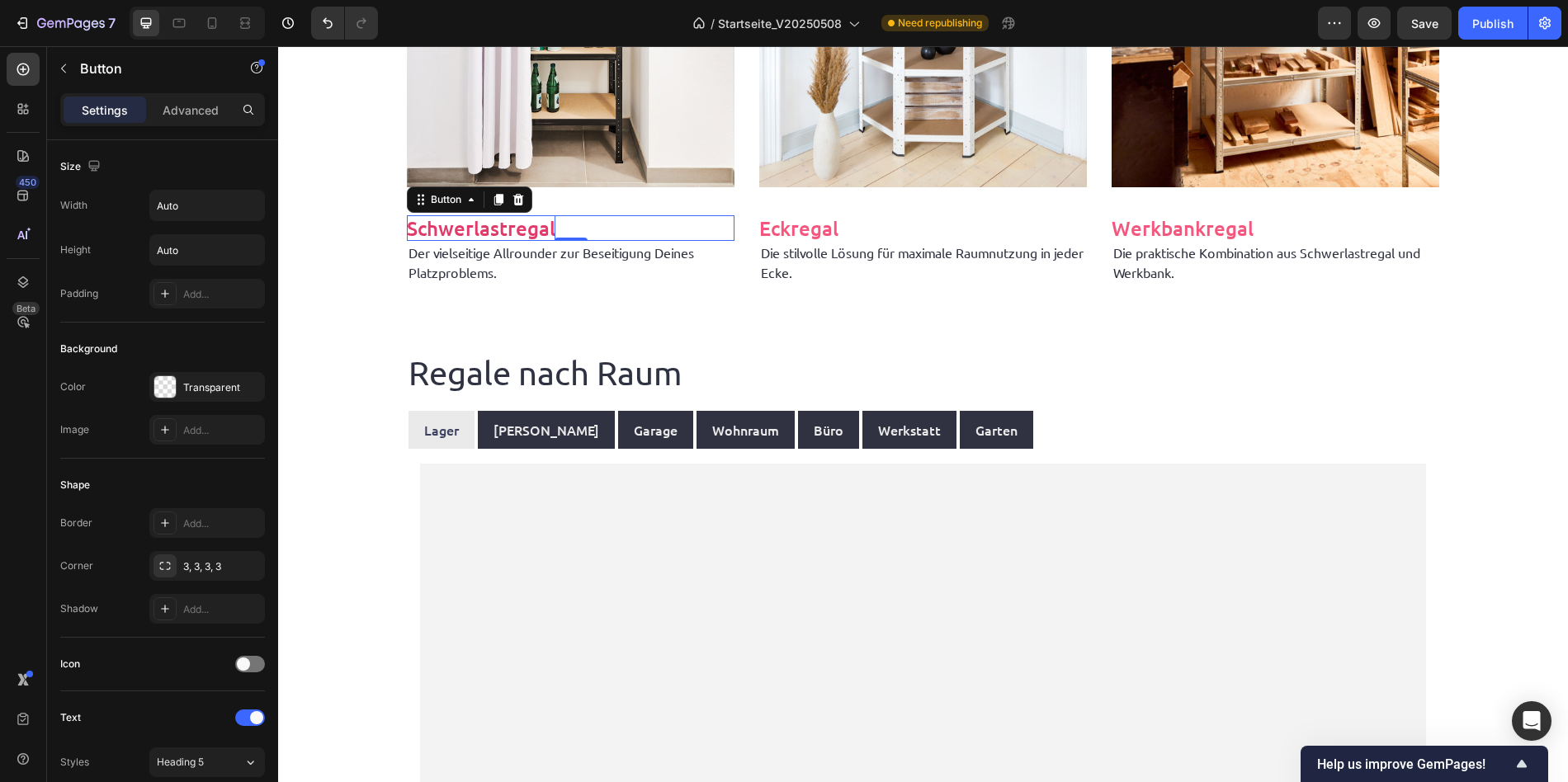
click at [502, 227] on p "Schwerlastregal" at bounding box center [480, 227] width 148 height 26
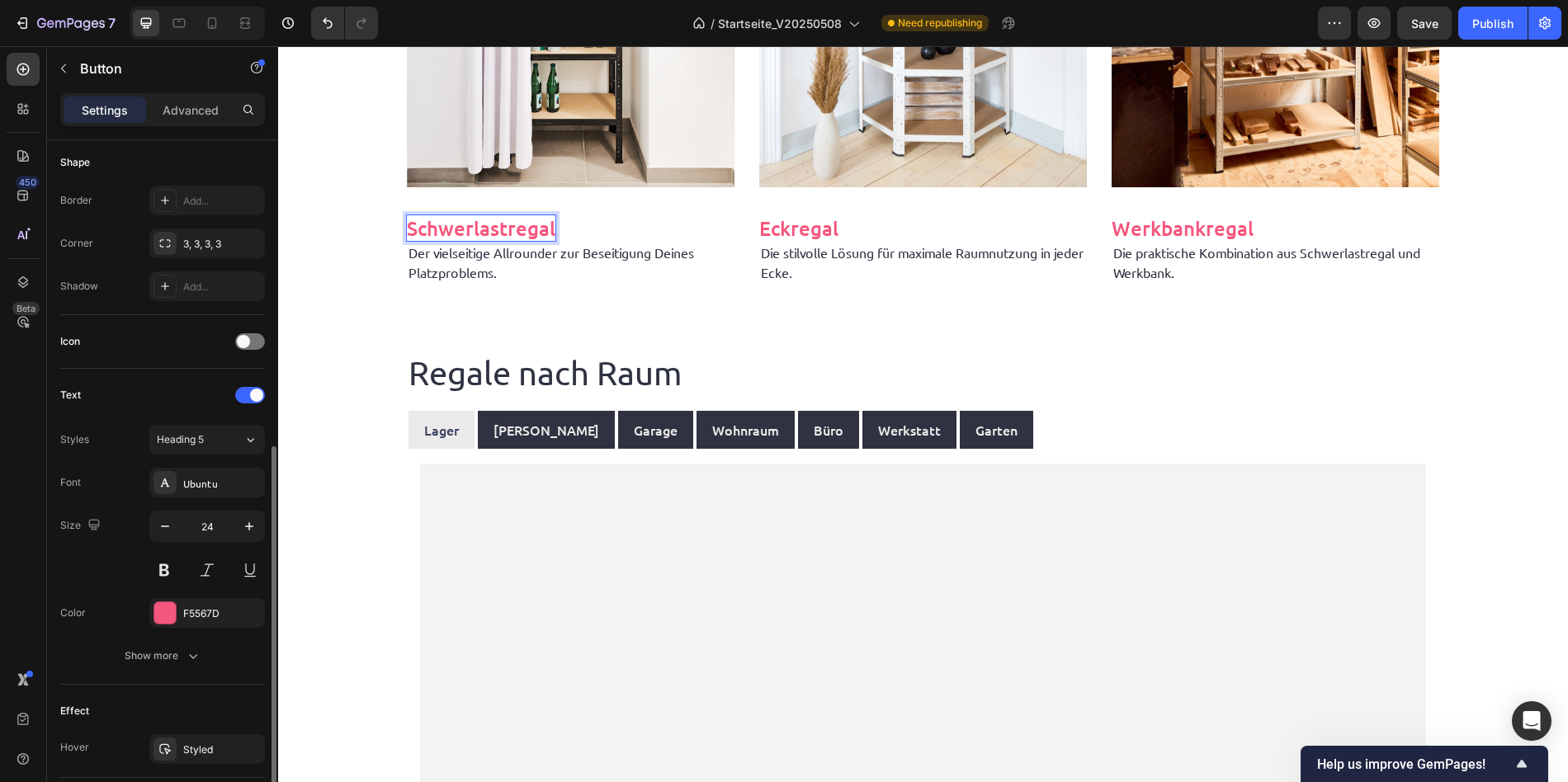
scroll to position [494, 0]
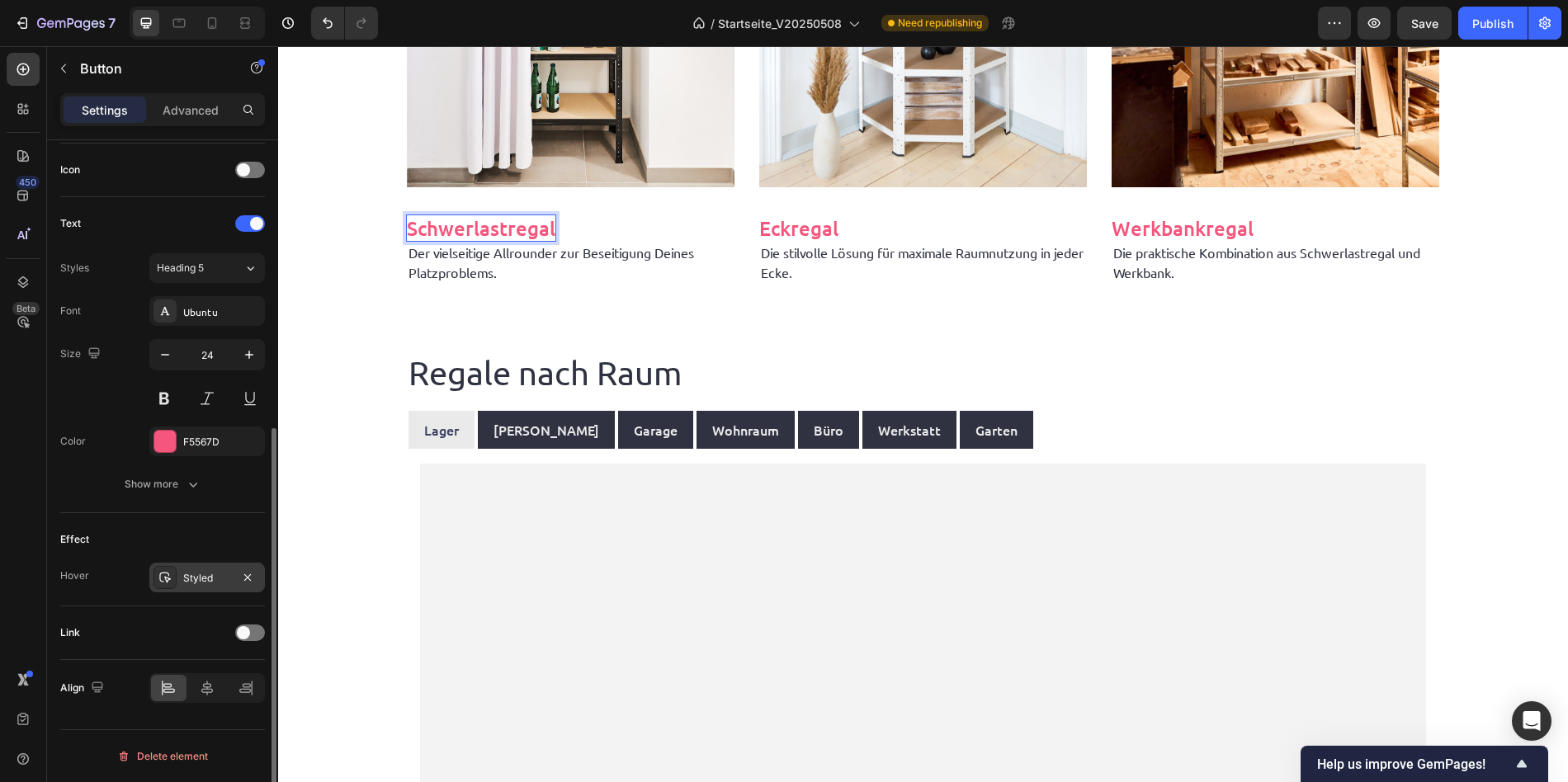
click at [197, 573] on div "Styled" at bounding box center [207, 578] width 48 height 15
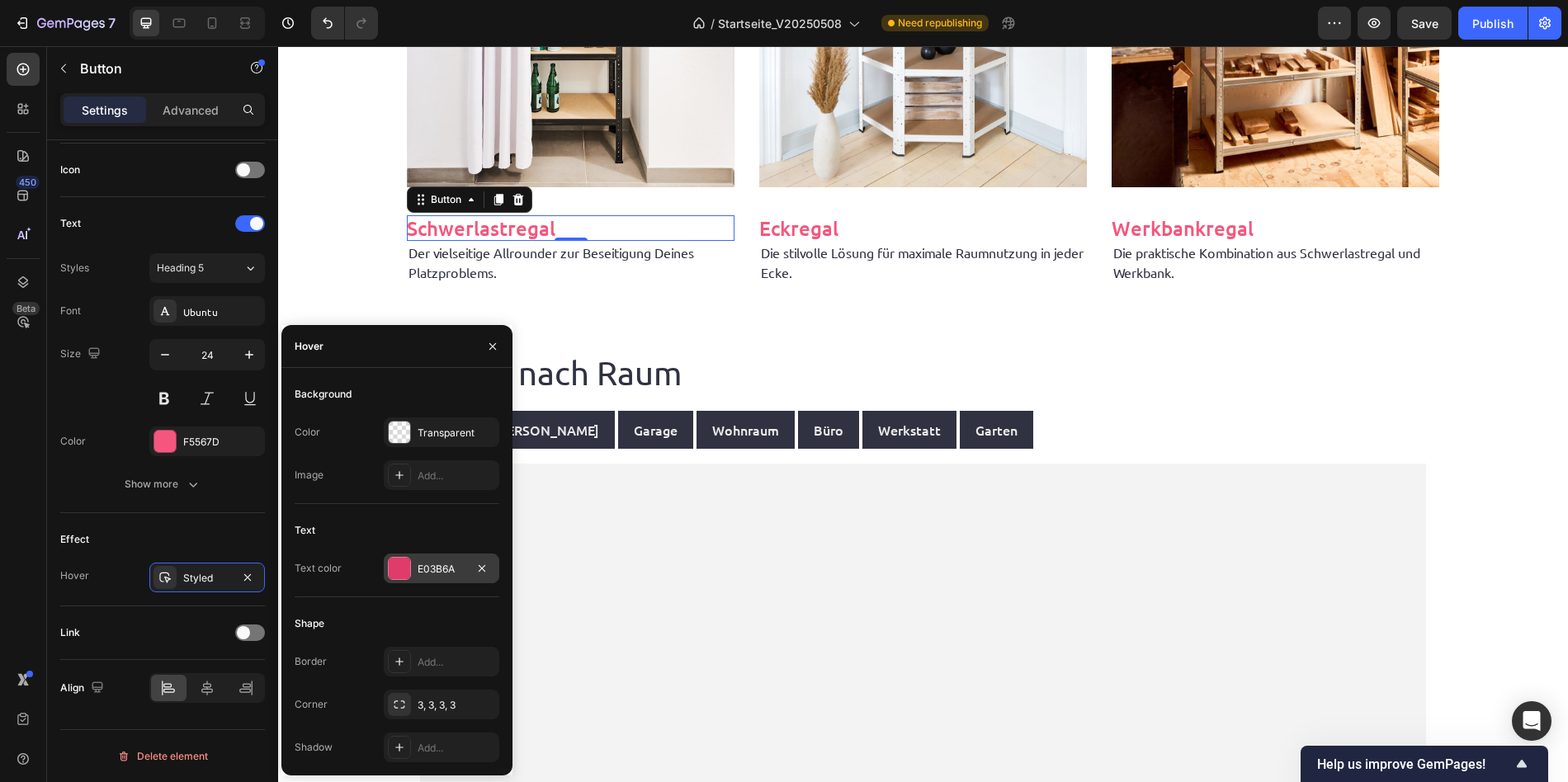
click at [450, 566] on div "E03B6A" at bounding box center [441, 570] width 48 height 15
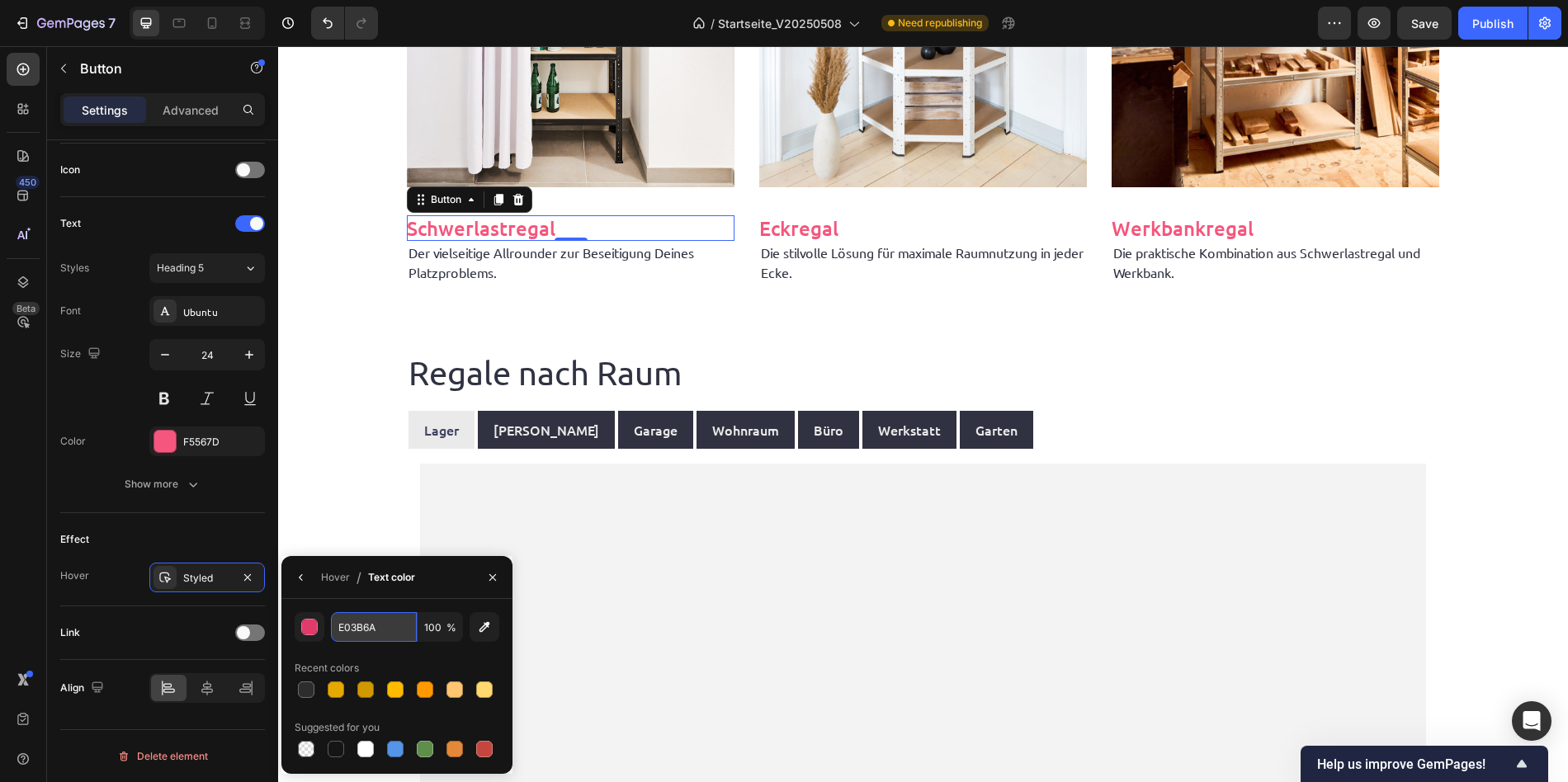
click at [372, 627] on input "E03B6A" at bounding box center [373, 626] width 86 height 29
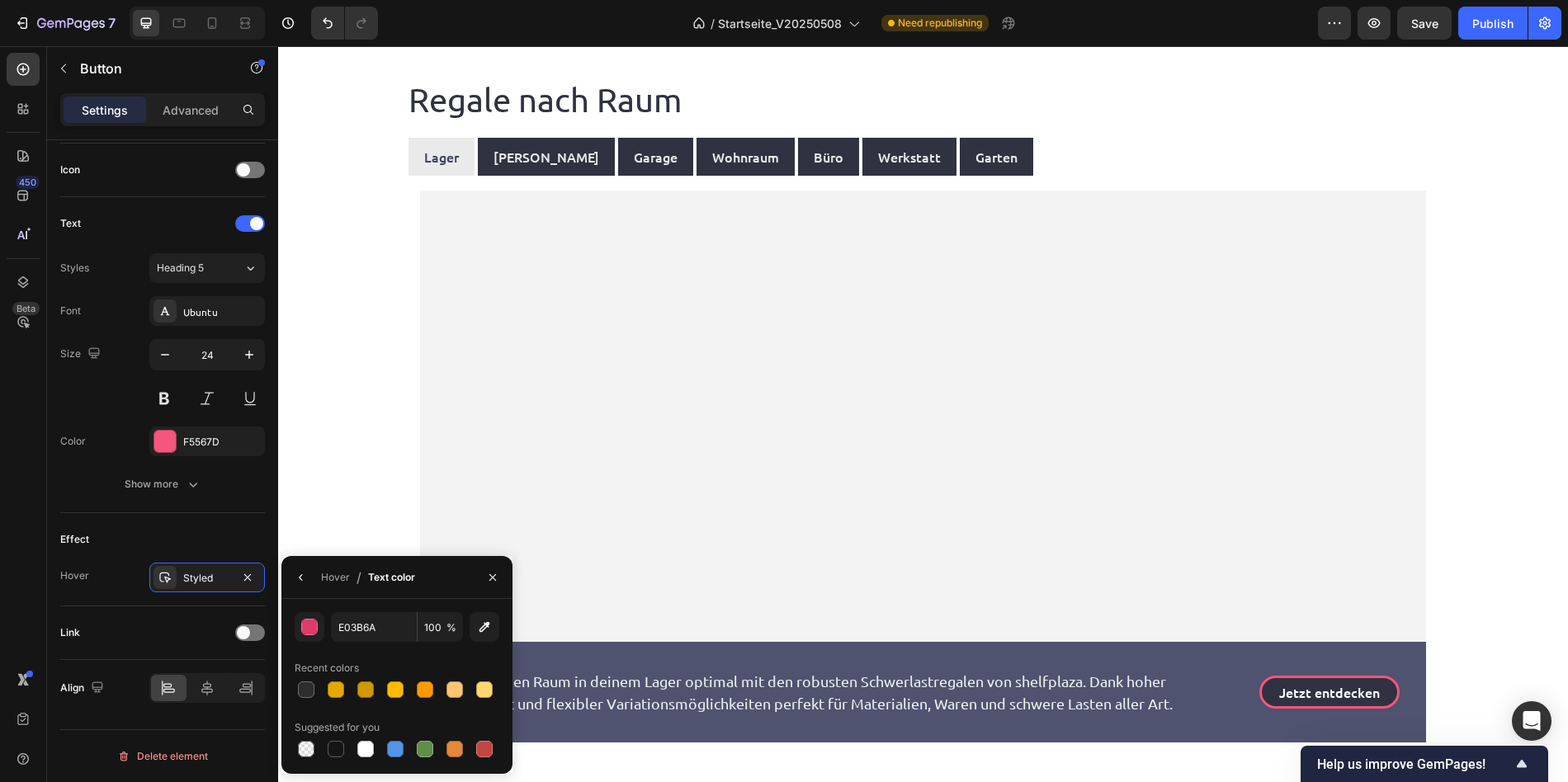
scroll to position [2231, 0]
